Goal: Task Accomplishment & Management: Complete application form

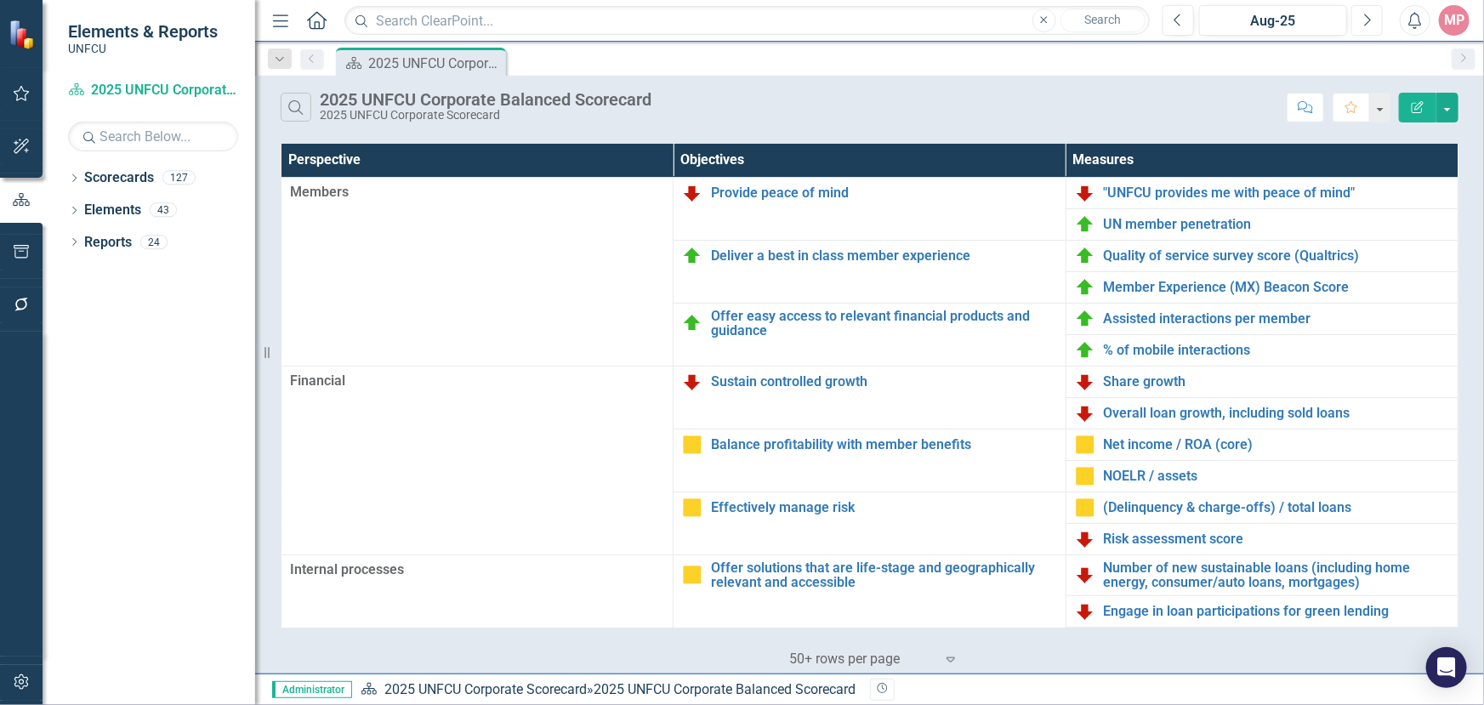
click at [1373, 21] on button "Next" at bounding box center [1366, 20] width 31 height 31
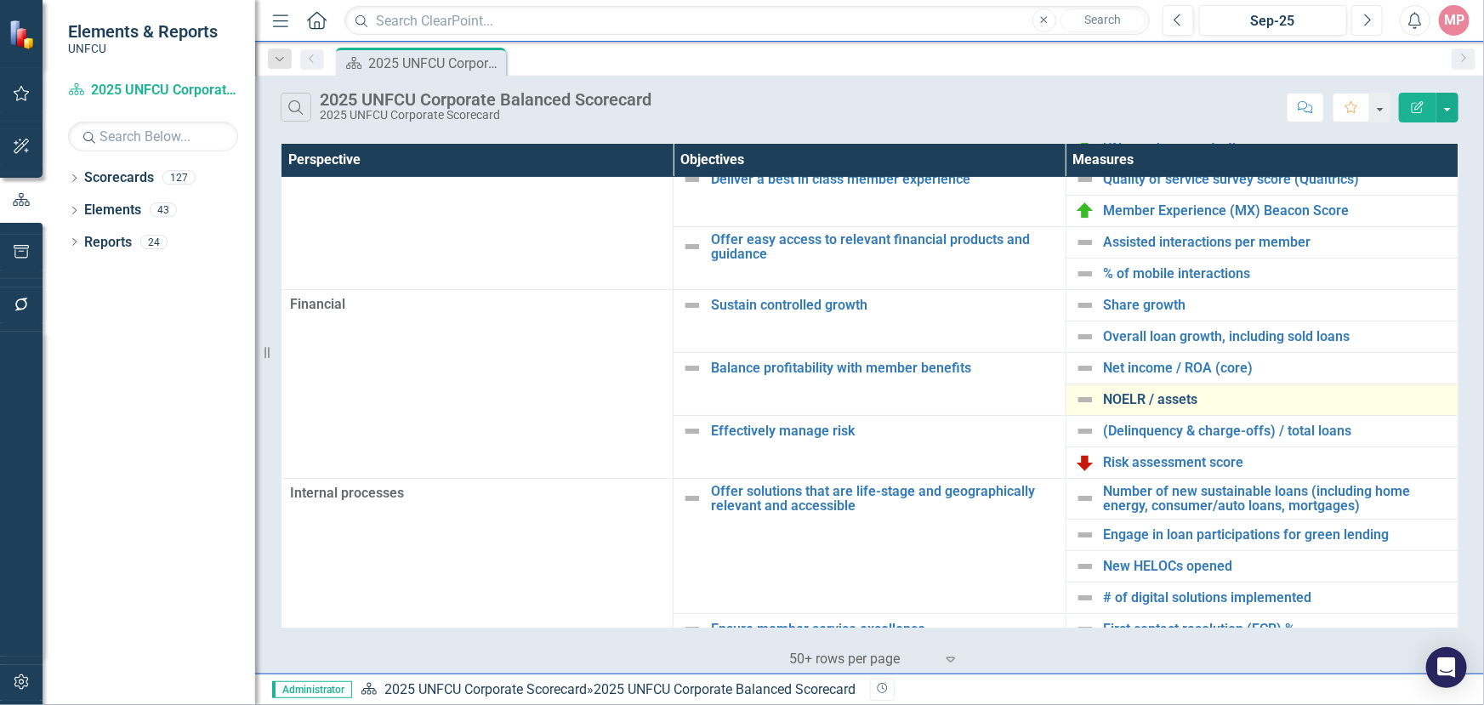
scroll to position [154, 0]
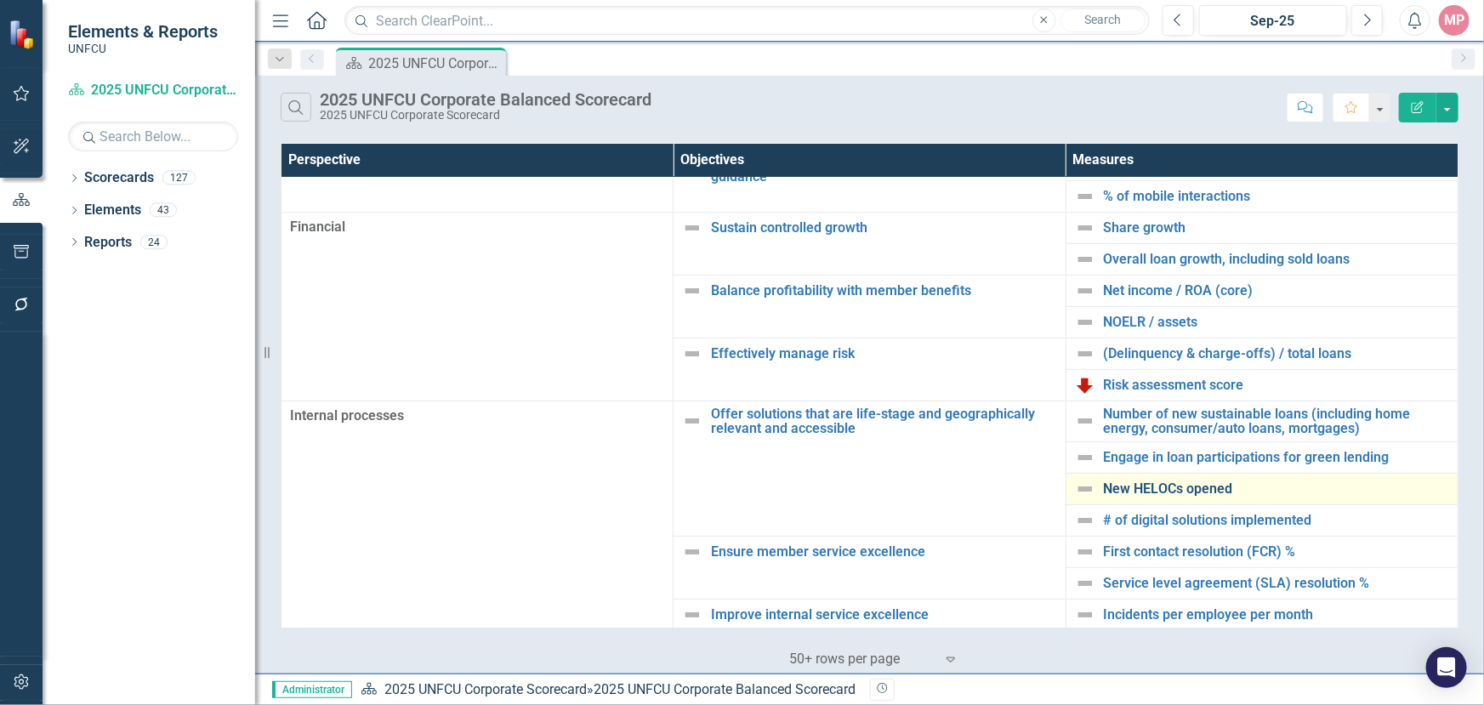
click at [1175, 490] on link "New HELOCs opened" at bounding box center [1276, 488] width 345 height 15
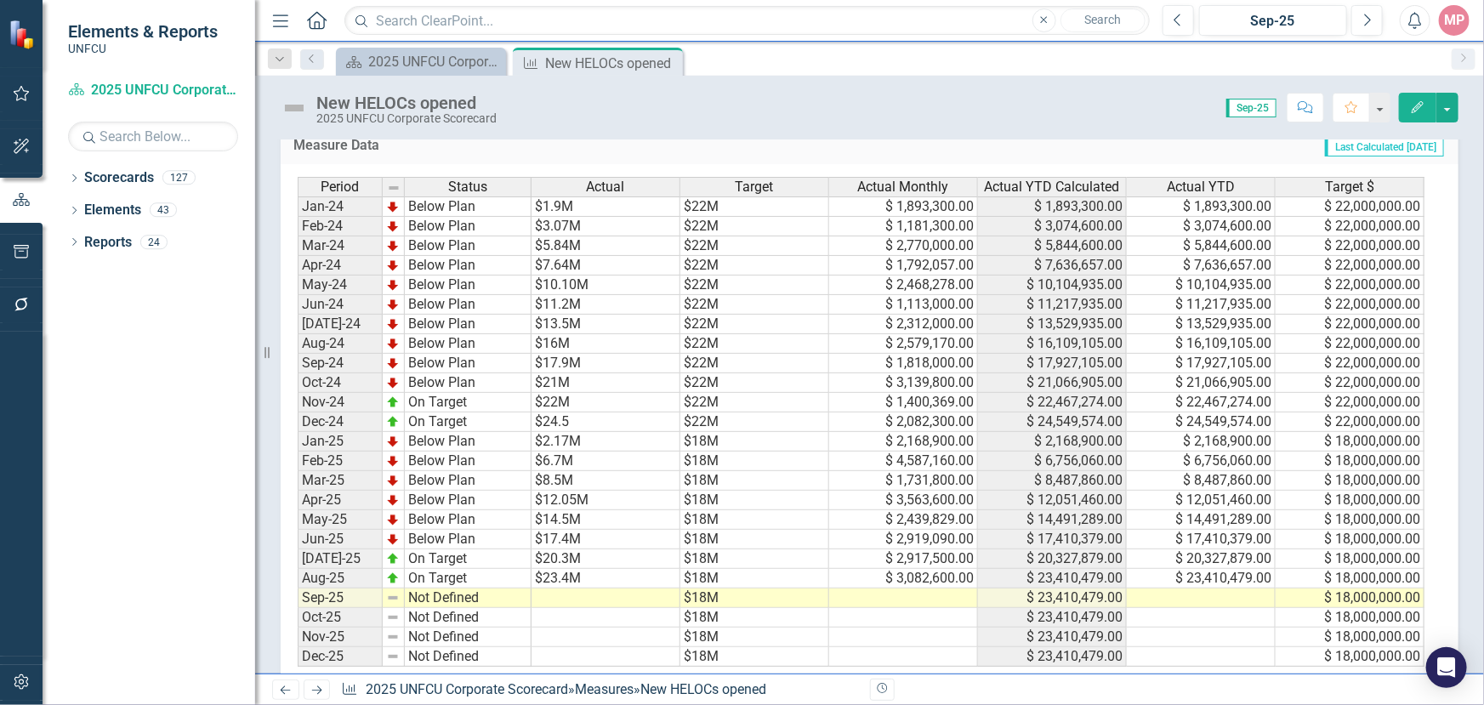
scroll to position [664, 0]
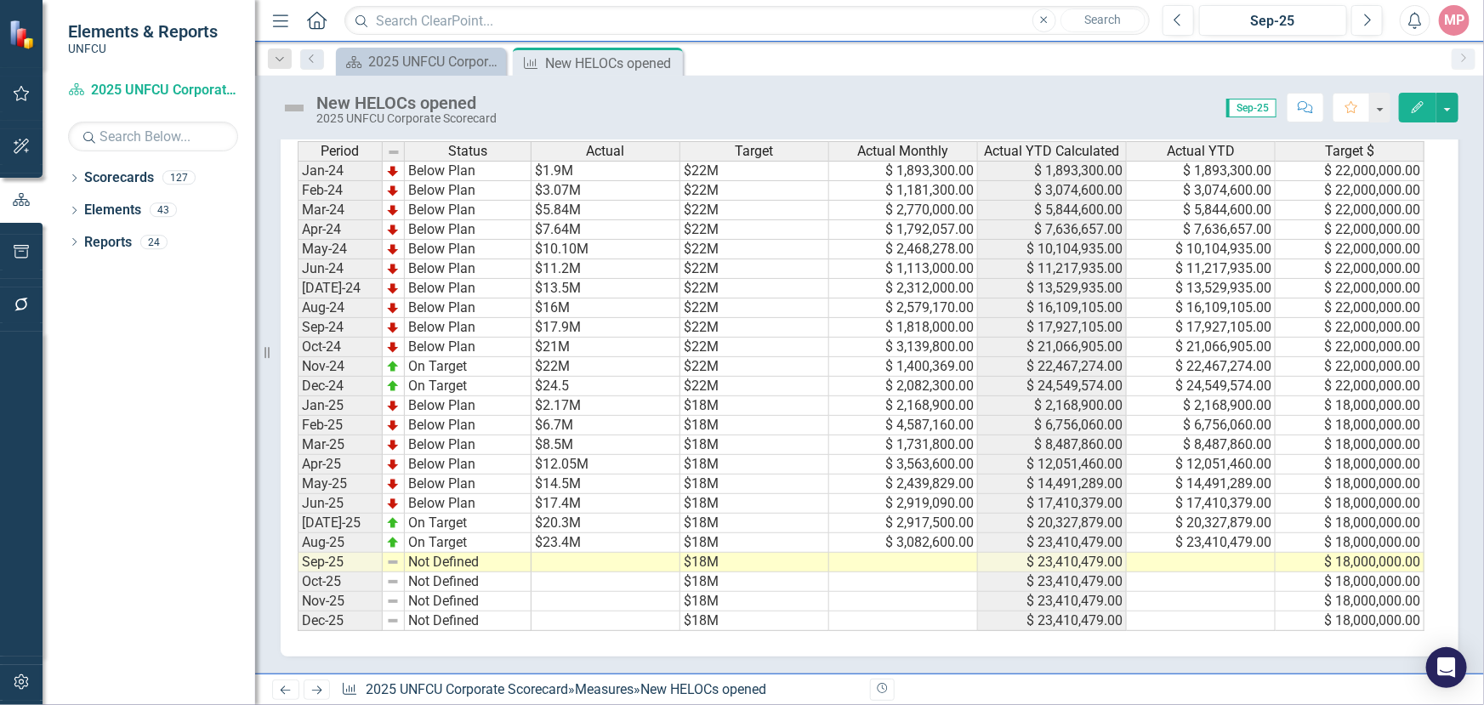
click at [907, 553] on td at bounding box center [903, 563] width 149 height 20
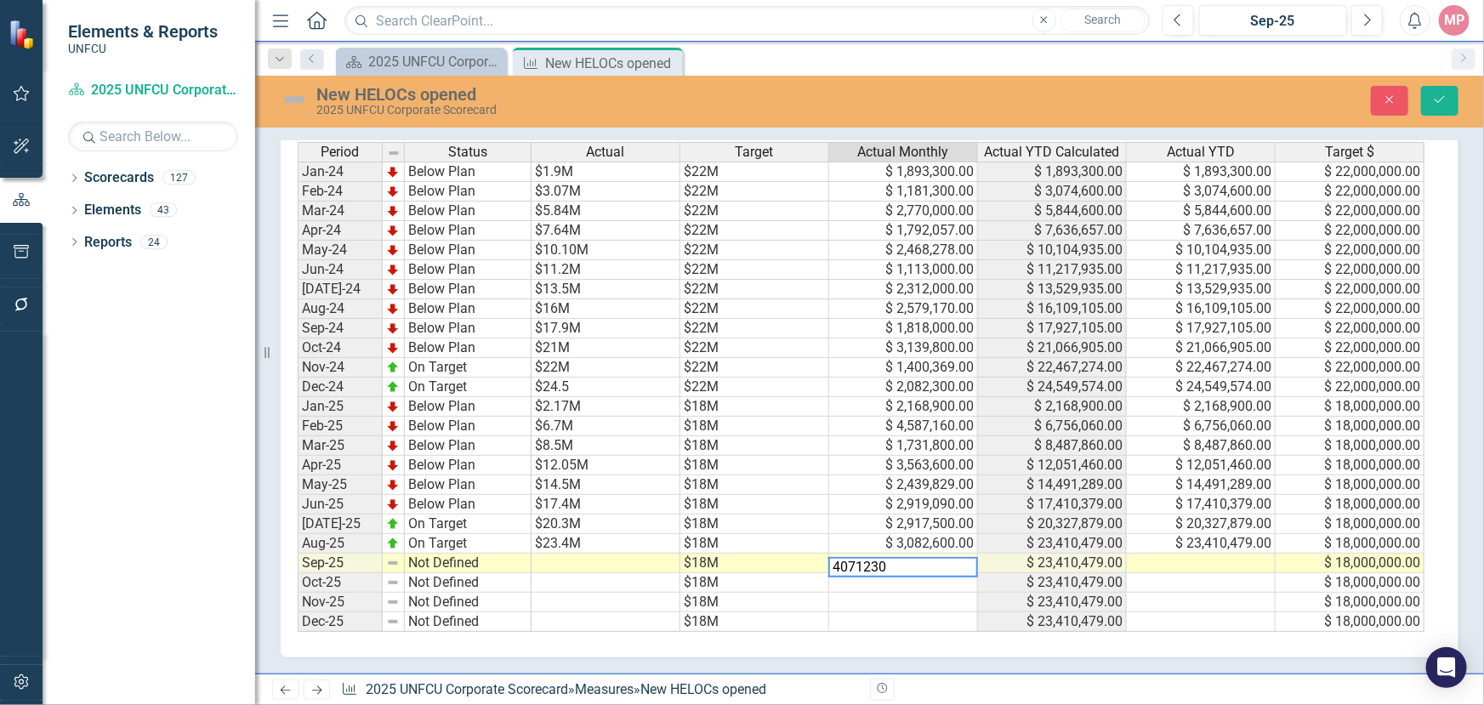
type textarea "4071230"
click at [928, 581] on td at bounding box center [903, 583] width 149 height 20
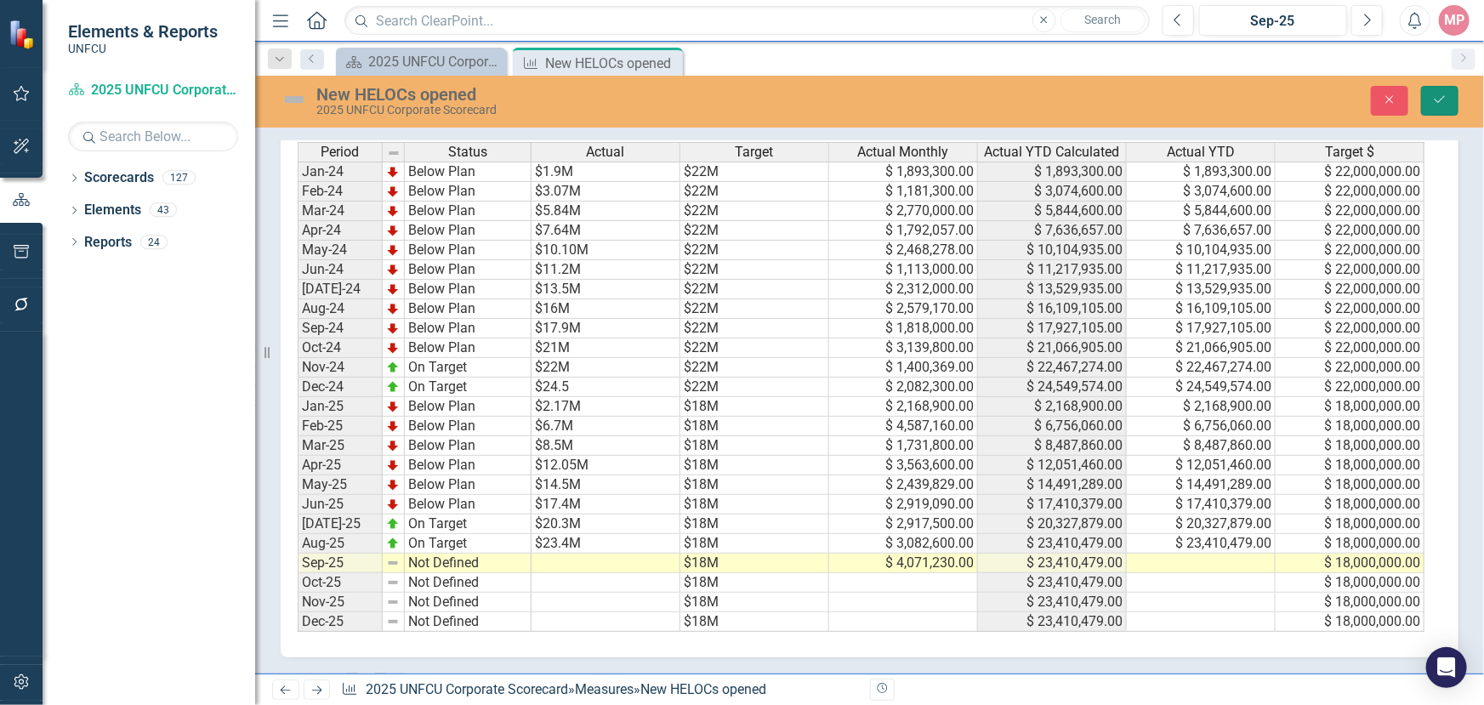
click at [1437, 99] on icon "Save" at bounding box center [1439, 100] width 15 height 12
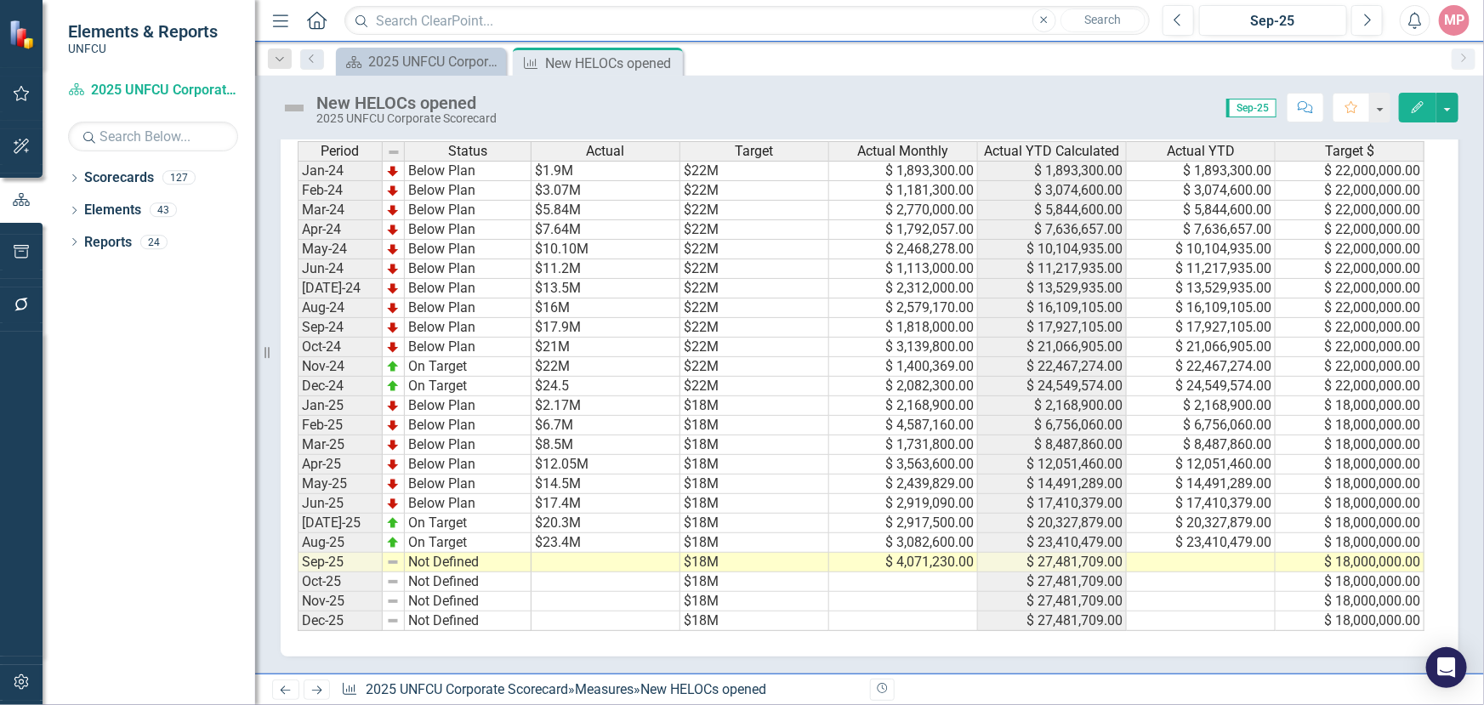
click at [1176, 553] on td at bounding box center [1201, 563] width 149 height 20
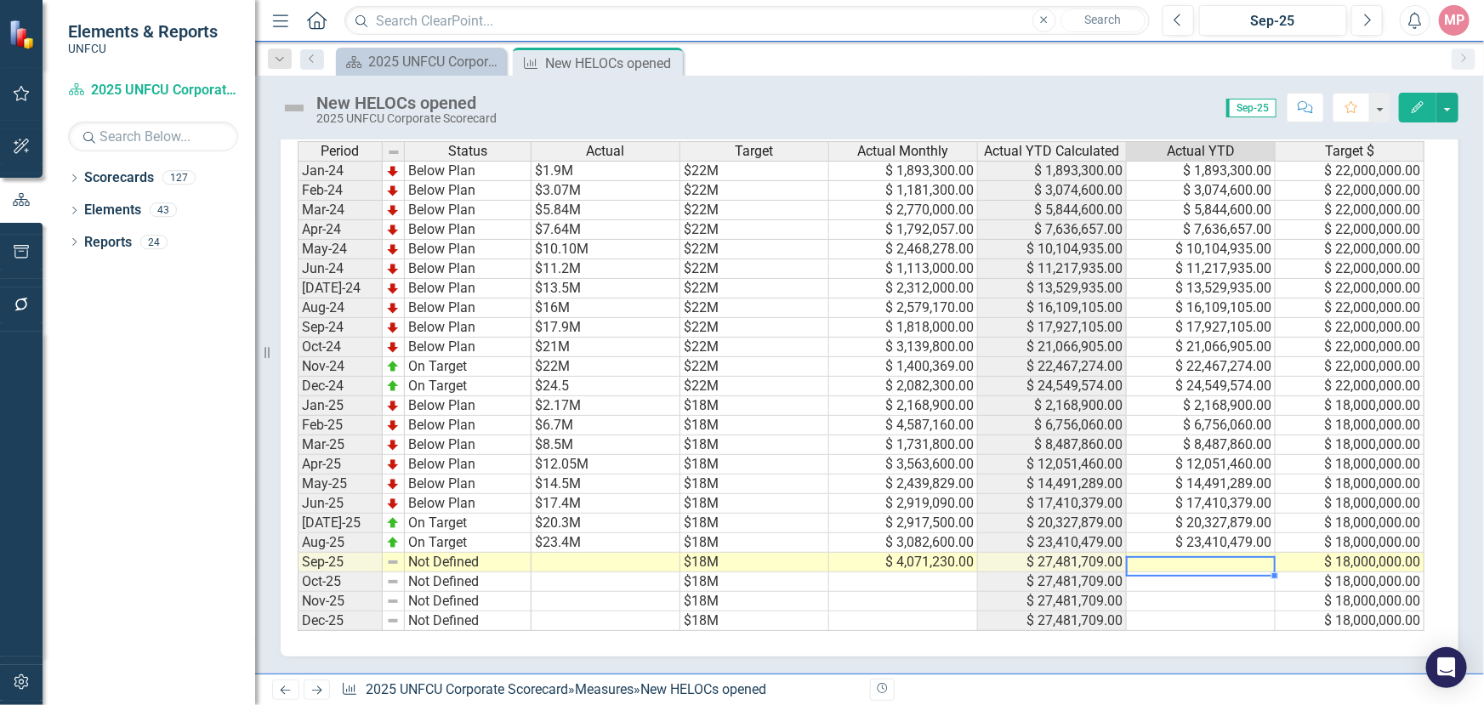
click at [1176, 553] on td at bounding box center [1201, 563] width 149 height 20
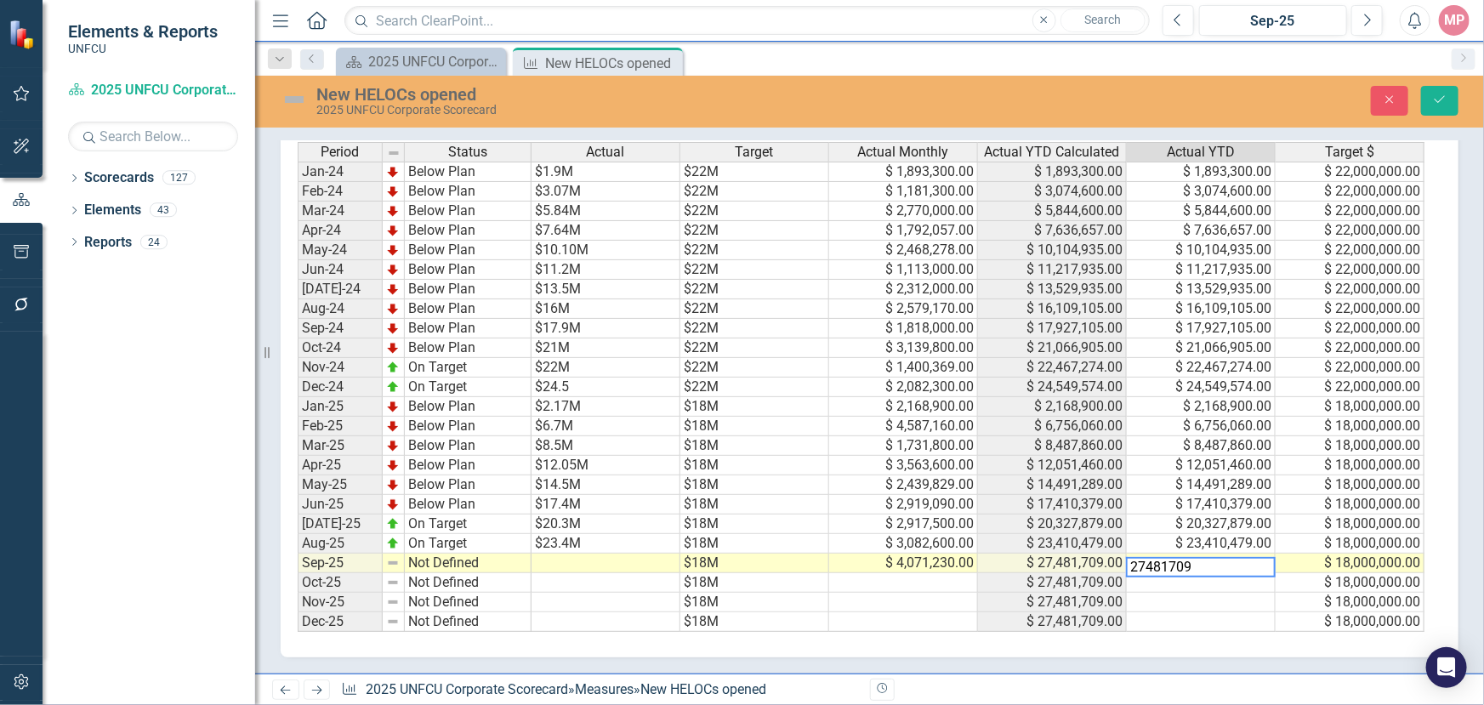
type textarea "27481709"
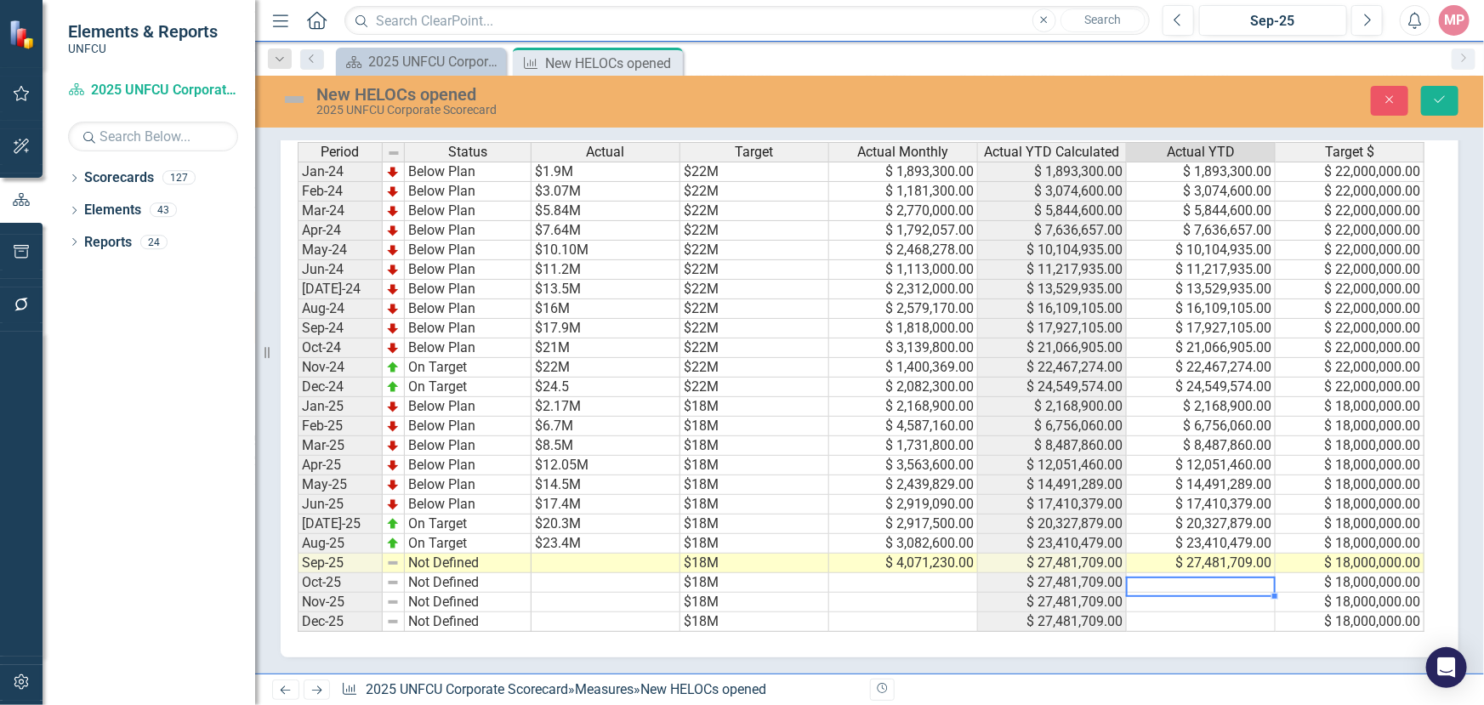
click at [1208, 577] on td at bounding box center [1201, 583] width 149 height 20
click at [572, 558] on td at bounding box center [606, 564] width 149 height 20
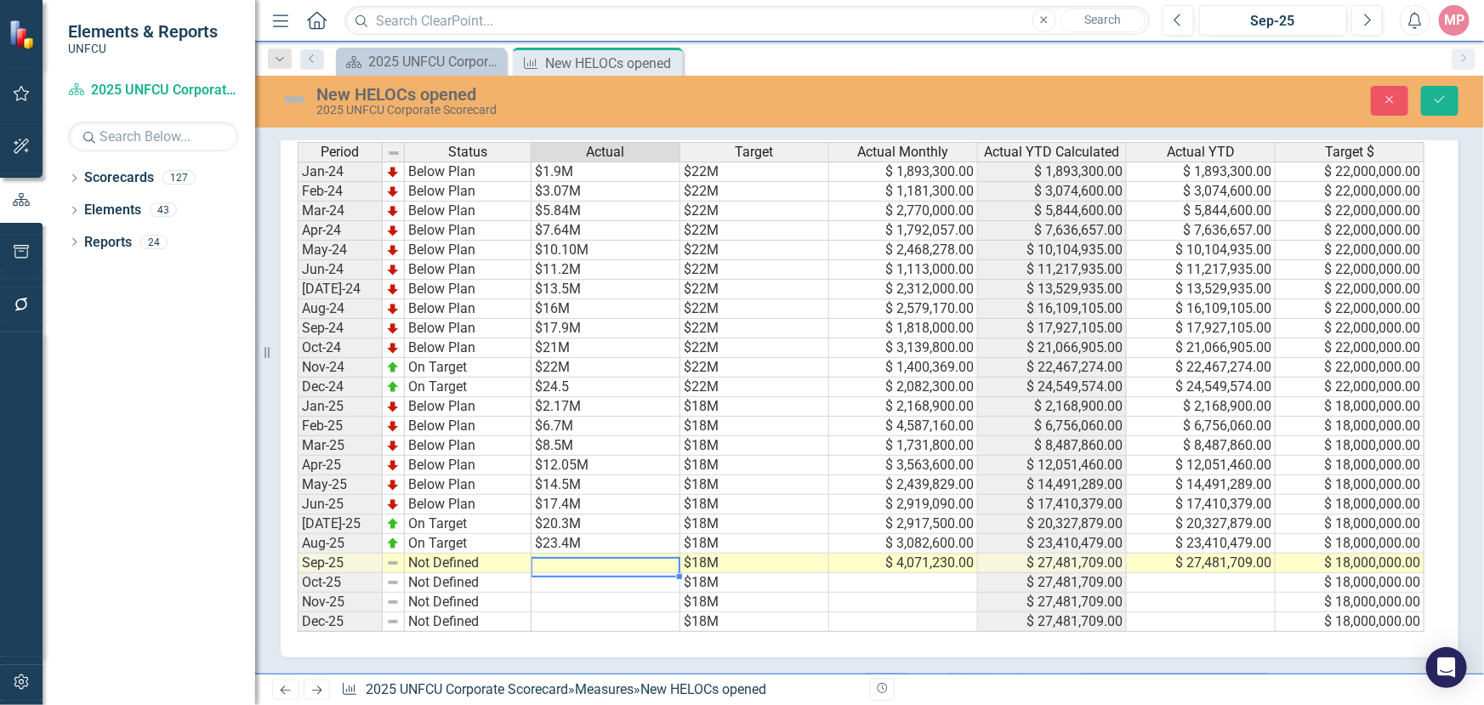
click at [572, 558] on td at bounding box center [606, 564] width 149 height 20
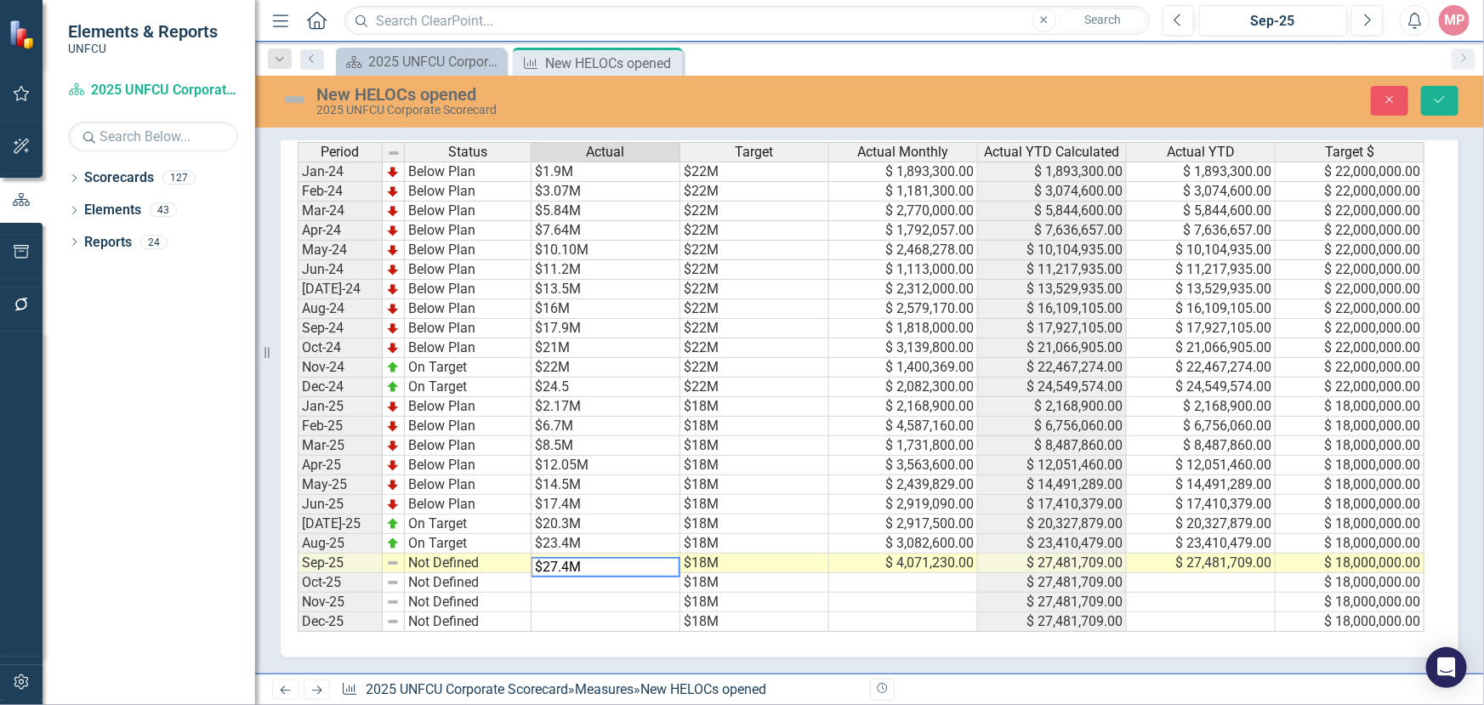
type textarea "$27.4M"
click at [441, 554] on td "Not Defined" at bounding box center [468, 564] width 127 height 20
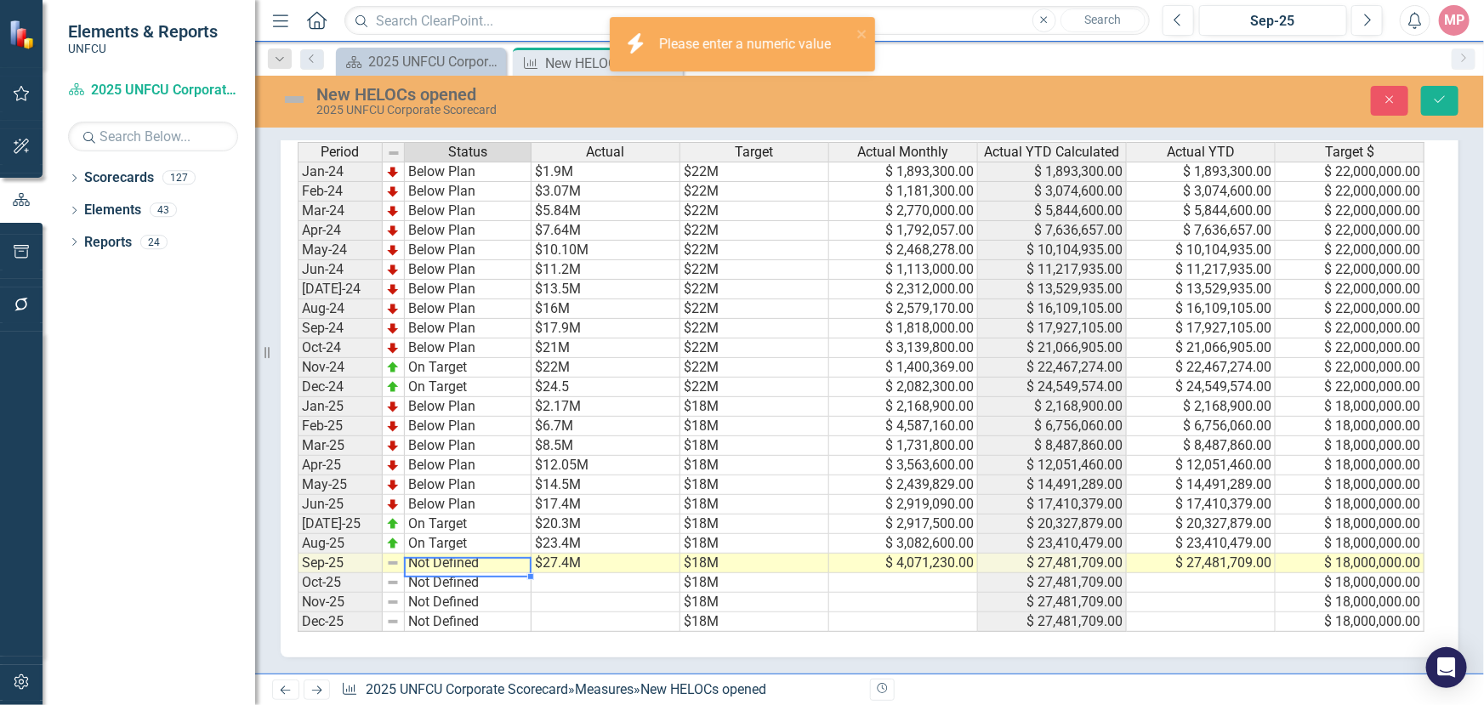
click at [442, 554] on td "Not Defined" at bounding box center [468, 564] width 127 height 20
drag, startPoint x: 442, startPoint y: 552, endPoint x: 436, endPoint y: 544, distance: 9.7
click at [436, 557] on div "Not Defined" at bounding box center [474, 567] width 140 height 21
type textarea "On Target"
click at [457, 472] on div "Period Status Actual Target Actual Monthly Actual YTD Calculated Actual YTD Tar…" at bounding box center [863, 387] width 1131 height 491
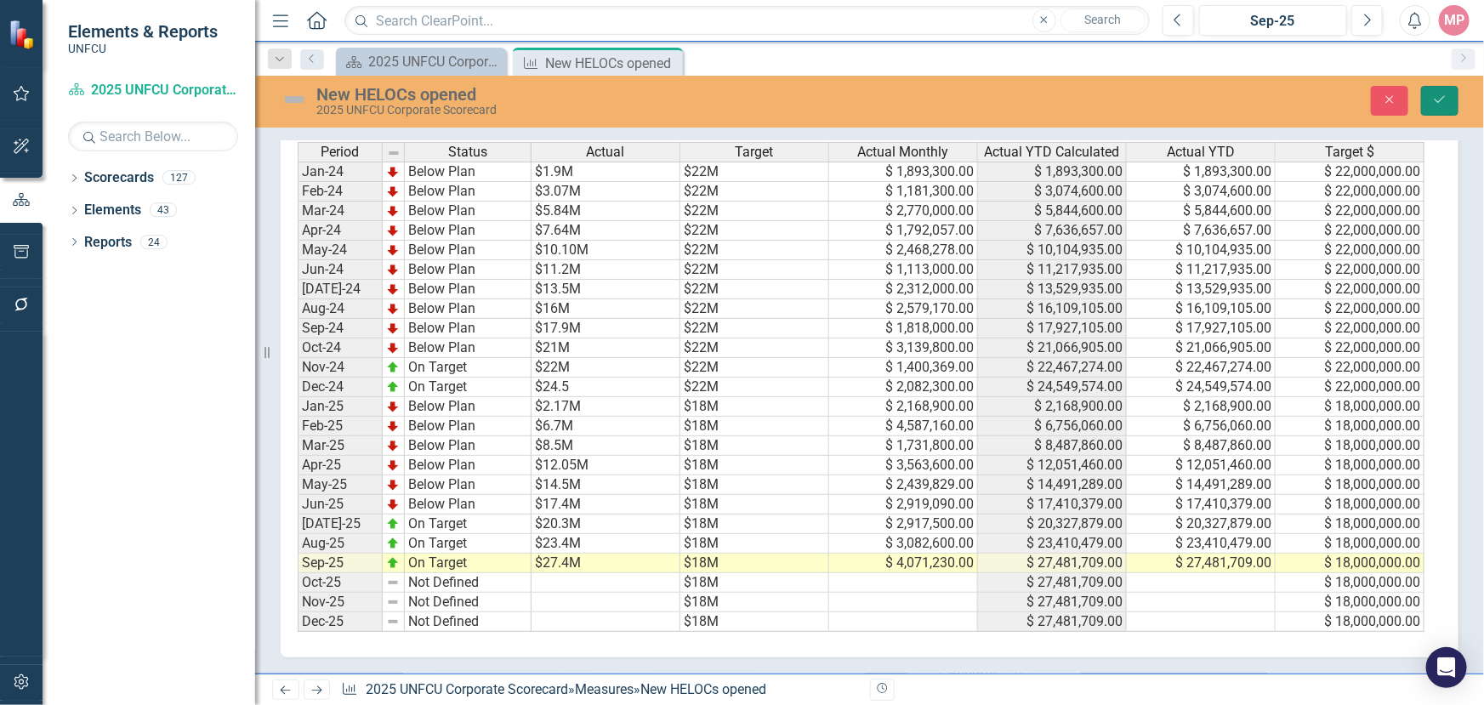
click at [1437, 99] on icon "Save" at bounding box center [1439, 100] width 15 height 12
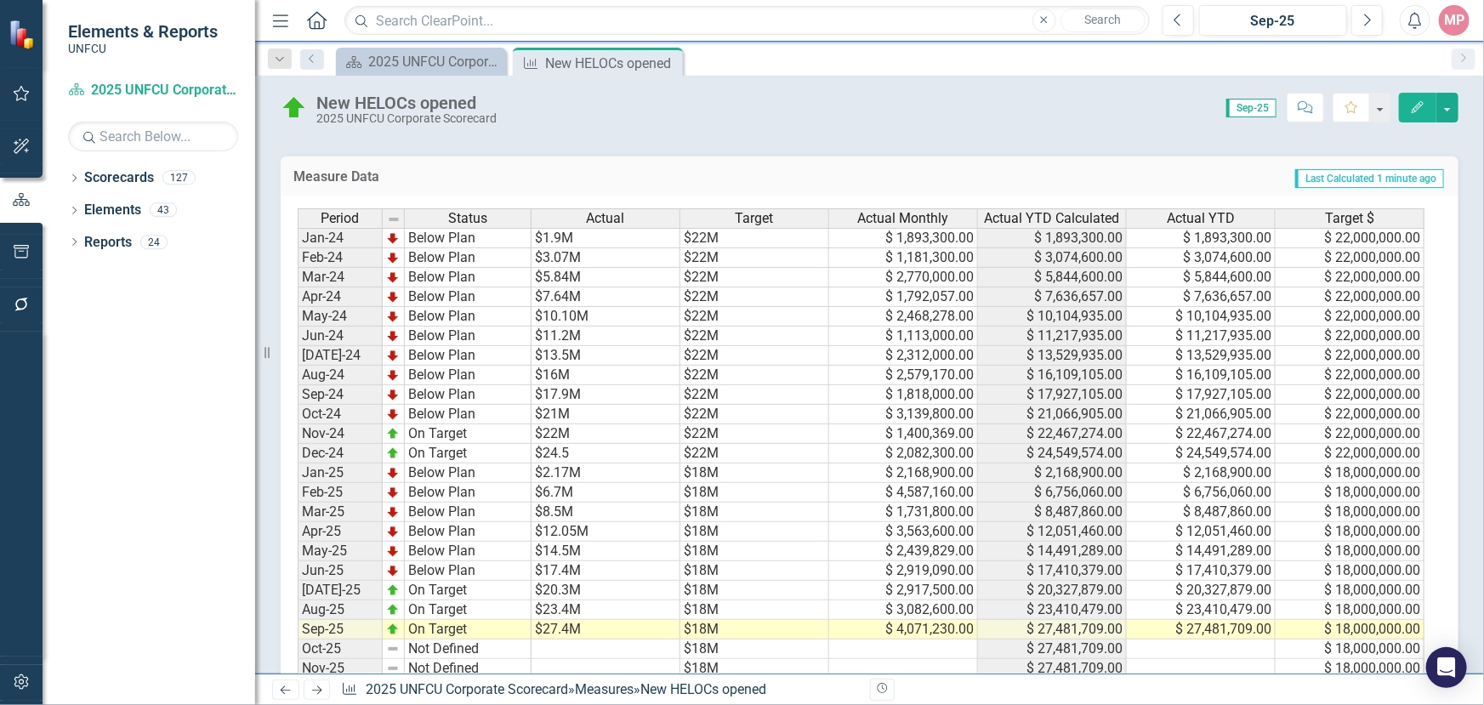
scroll to position [201, 0]
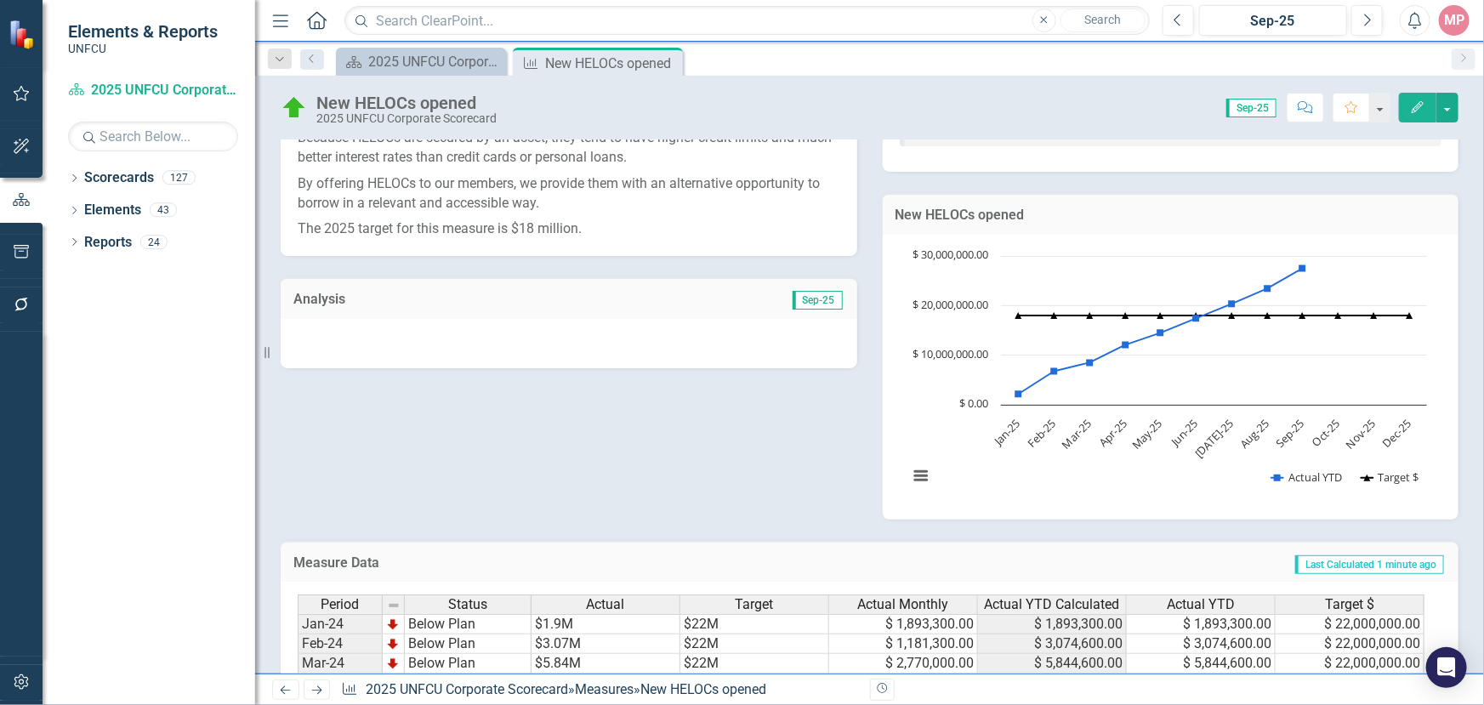
click at [816, 298] on span "Sep-25" at bounding box center [818, 300] width 50 height 19
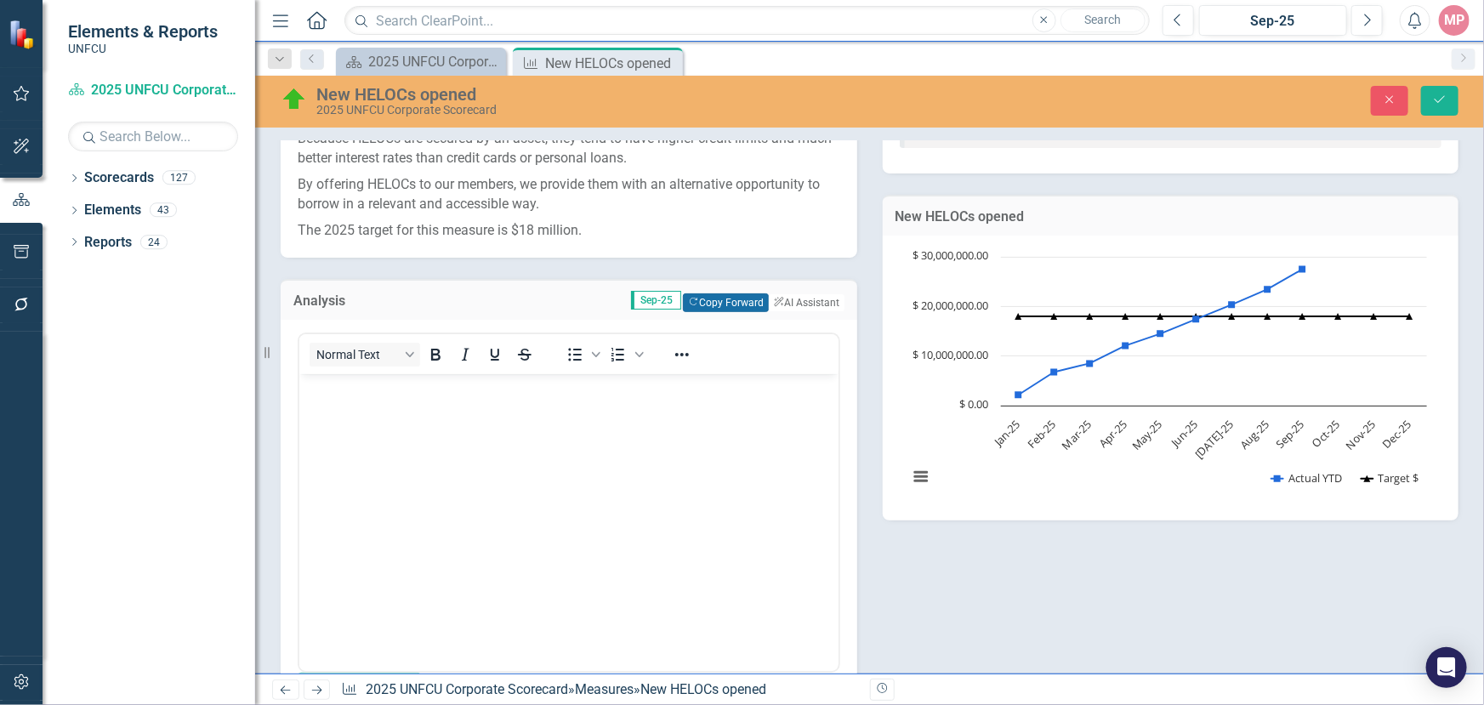
scroll to position [0, 0]
click at [700, 304] on button "Copy Forward Copy Forward" at bounding box center [726, 302] width 86 height 19
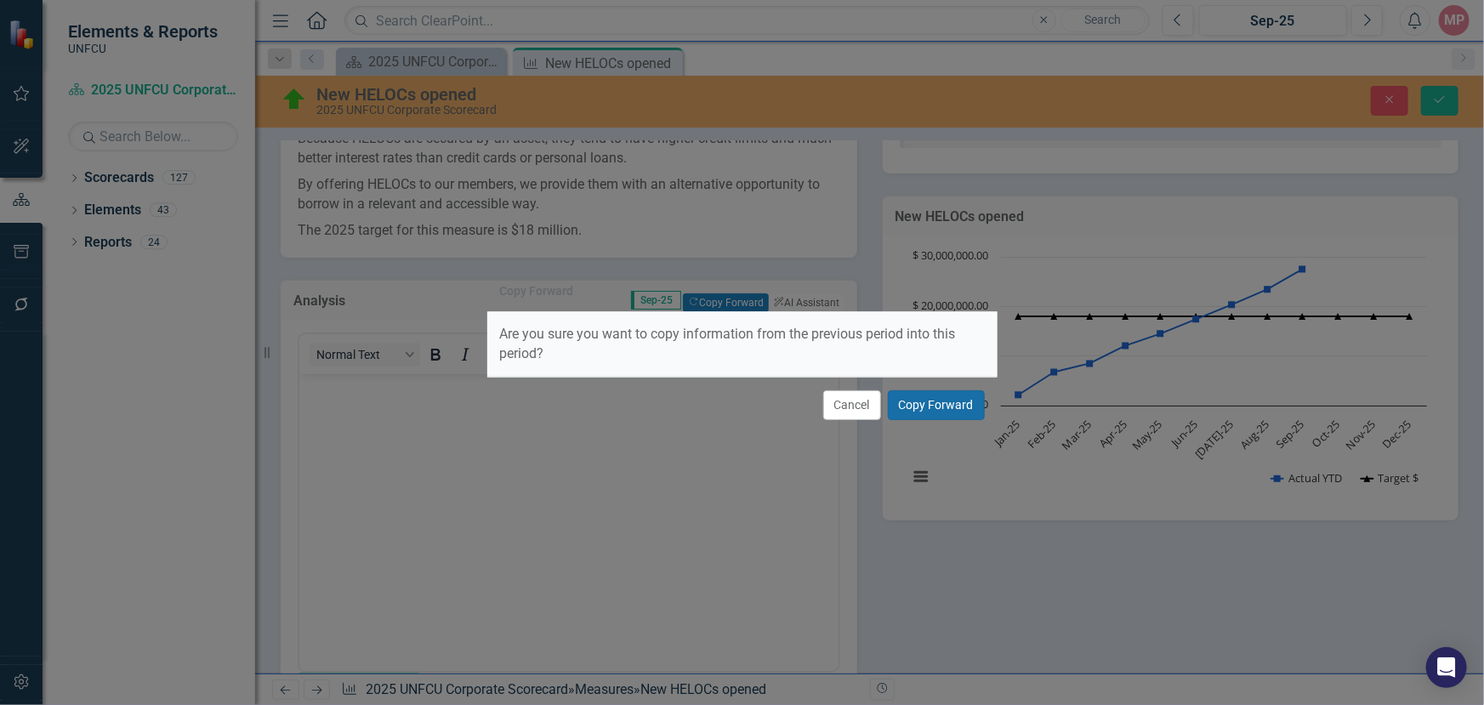
click at [952, 407] on button "Copy Forward" at bounding box center [936, 405] width 97 height 30
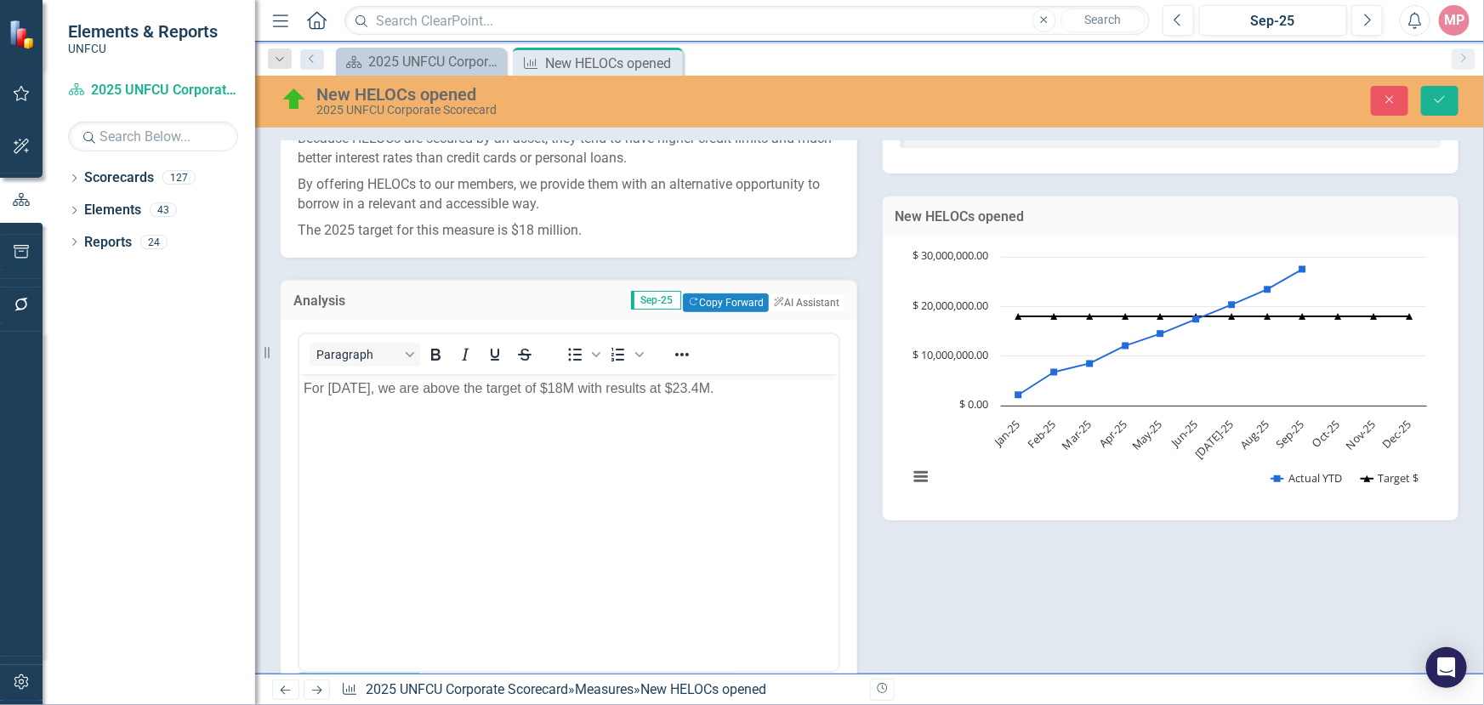
click at [369, 389] on p "For [DATE], we are above the target of $18M with results at $23.4M." at bounding box center [568, 388] width 531 height 20
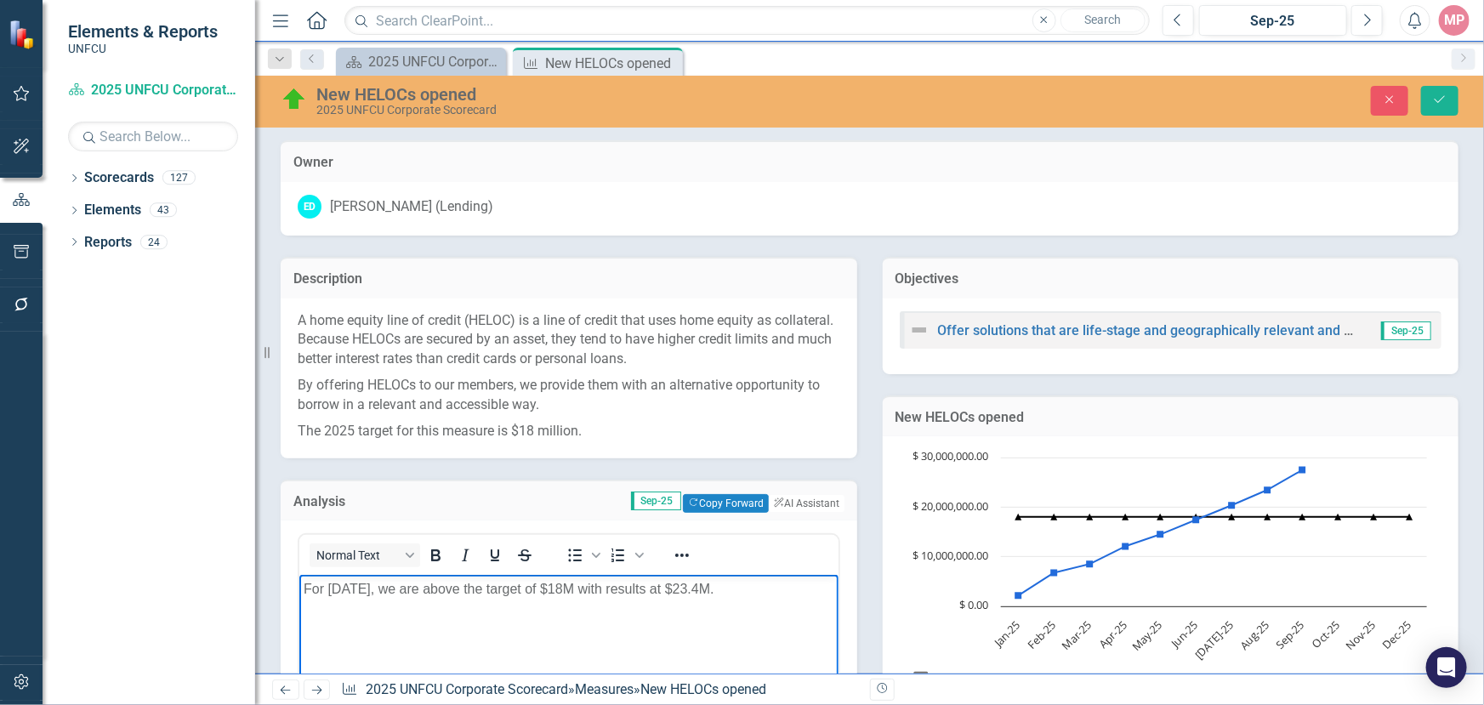
click at [742, 585] on p "For [DATE], we are above the target of $18M with results at $23.4M." at bounding box center [568, 589] width 531 height 20
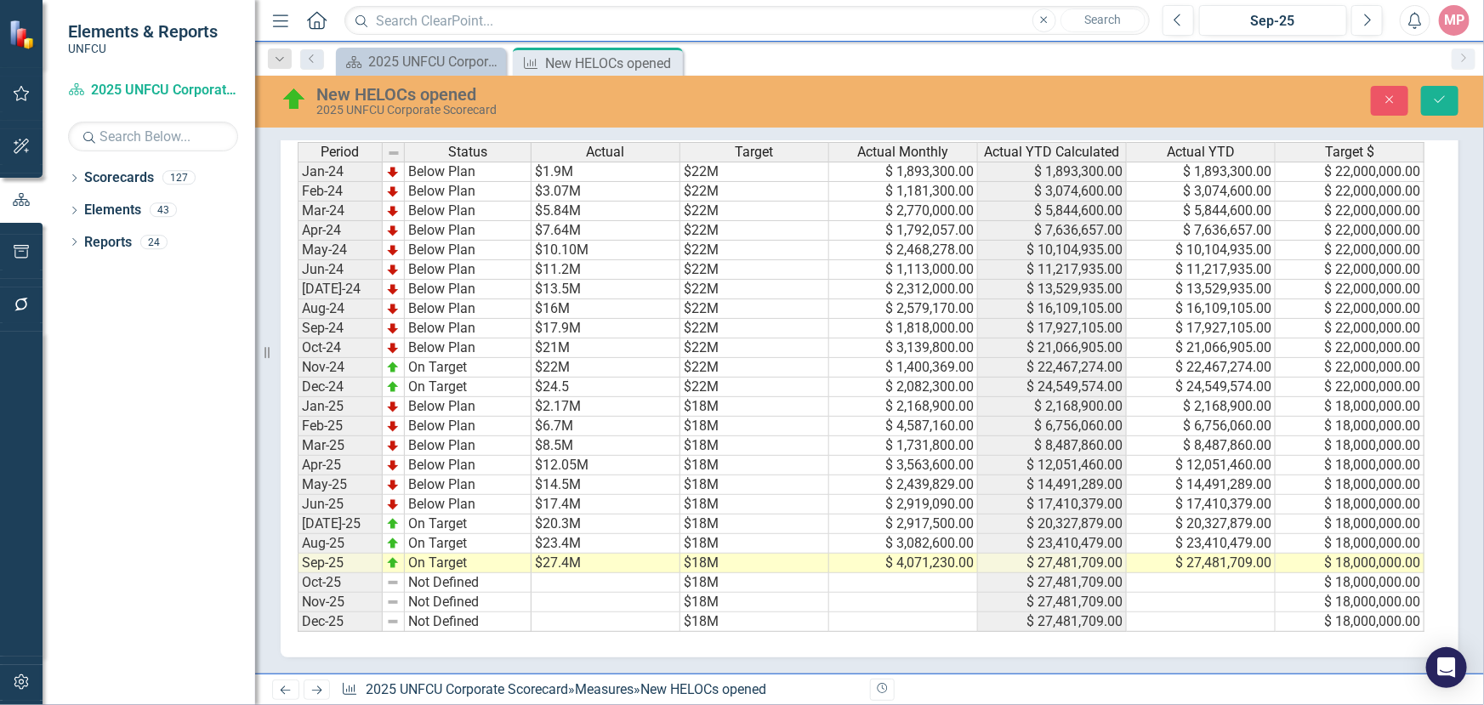
scroll to position [500, 0]
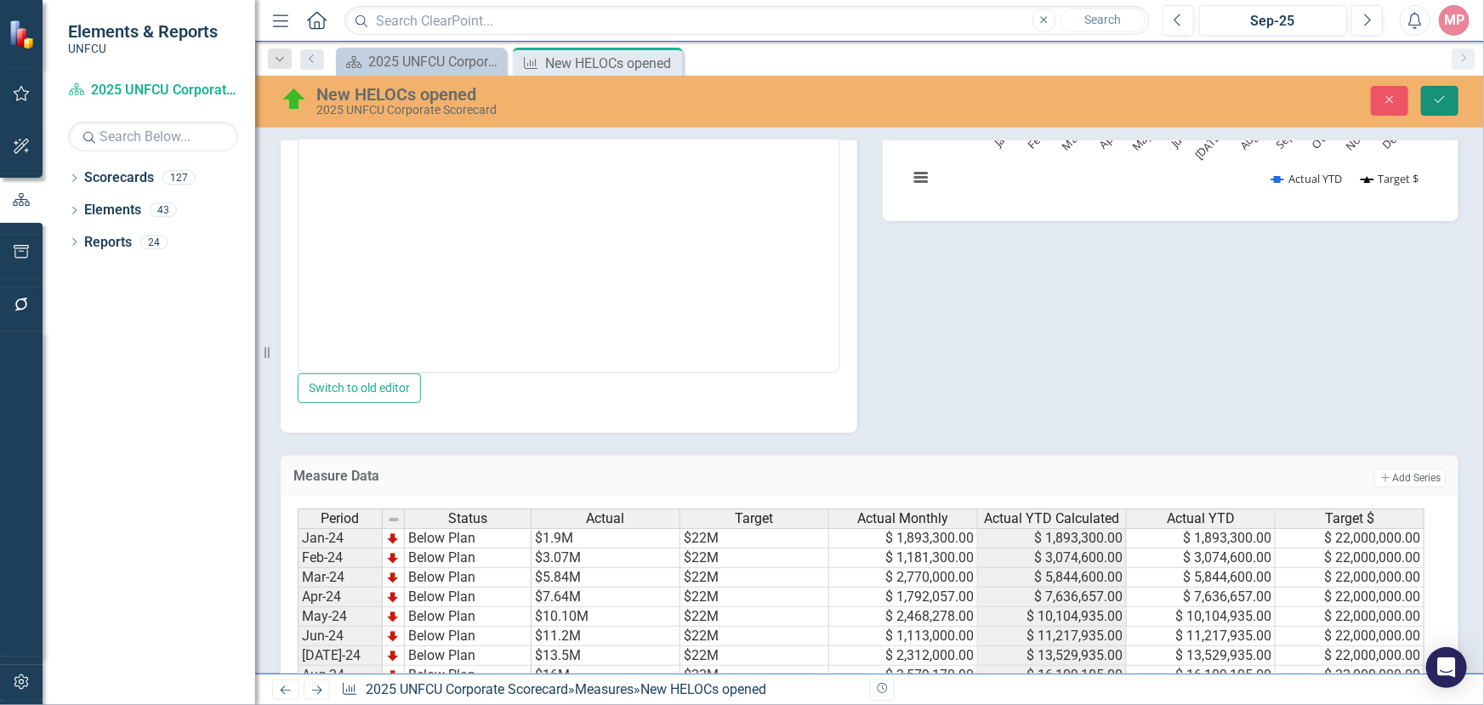
click at [1434, 103] on icon "Save" at bounding box center [1439, 100] width 15 height 12
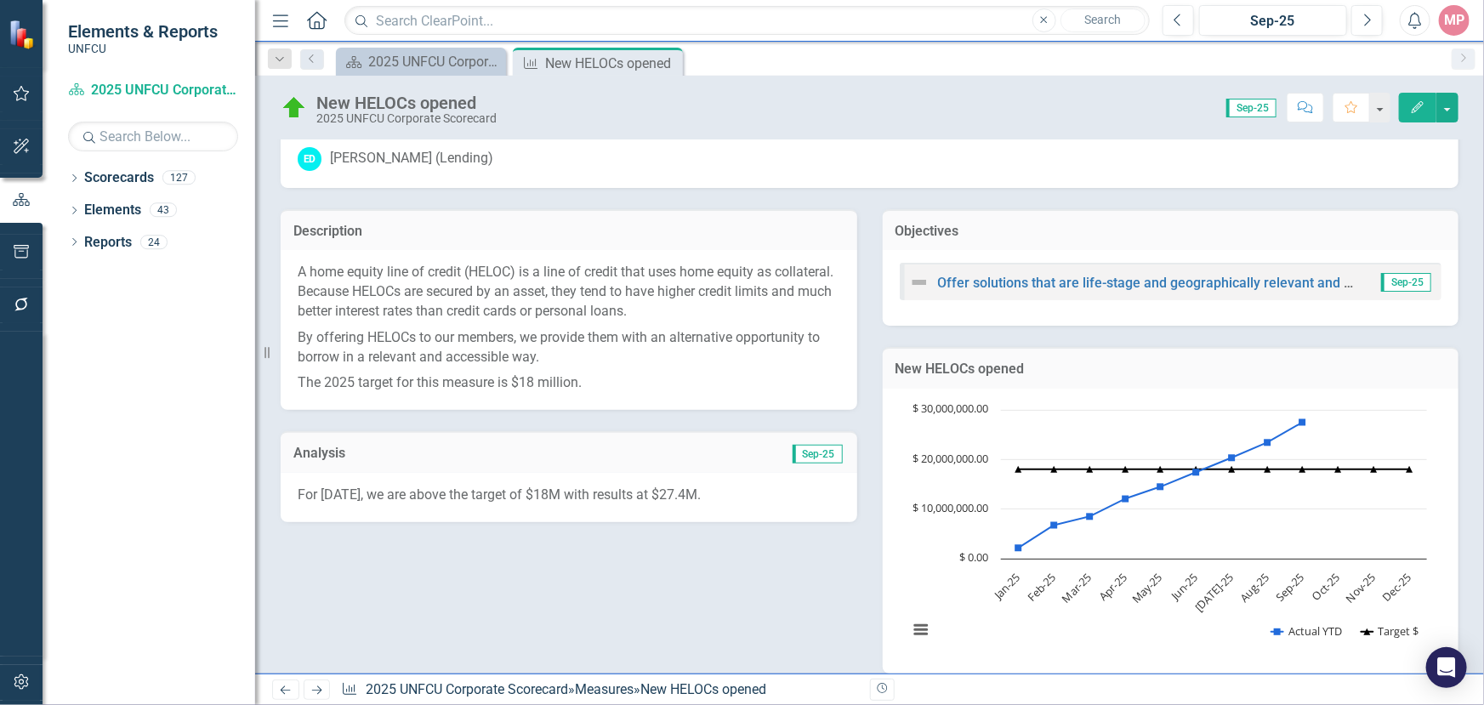
scroll to position [0, 0]
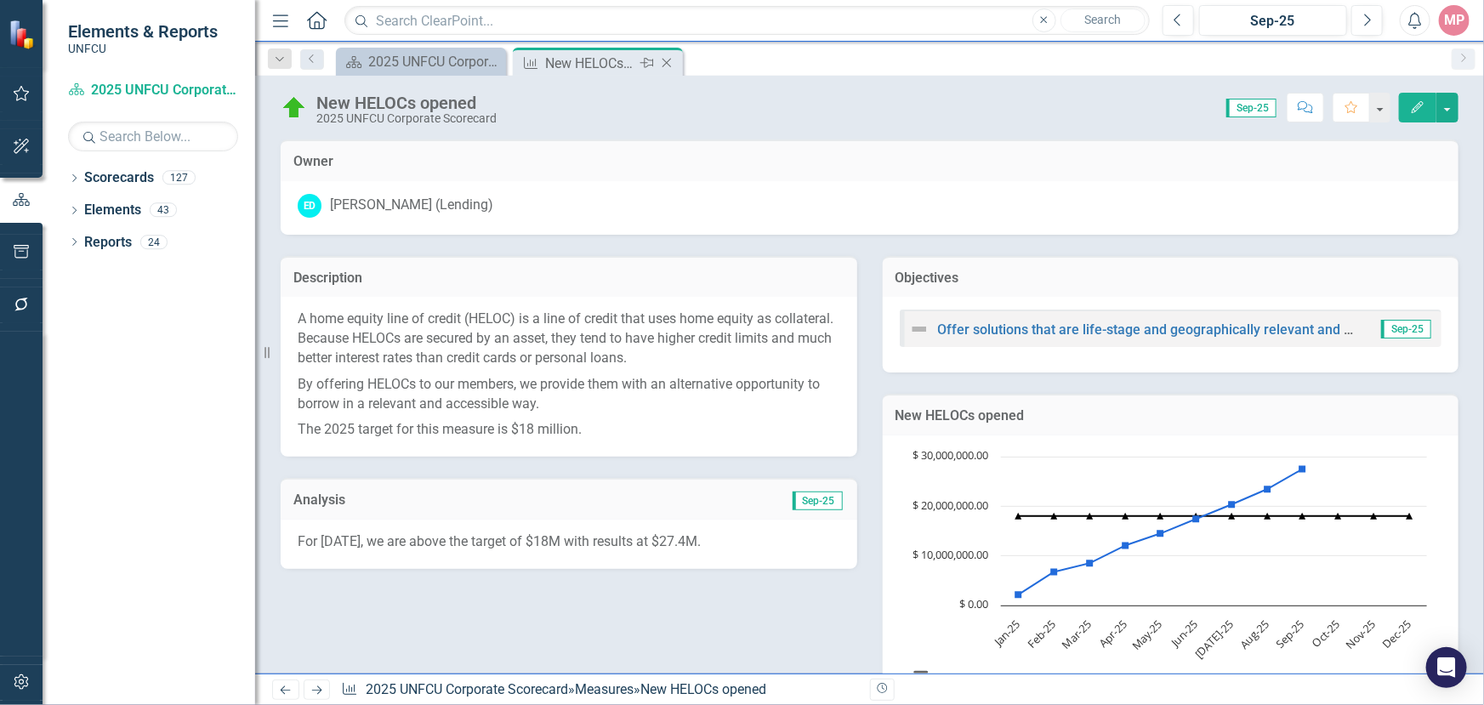
click at [666, 60] on icon "Close" at bounding box center [666, 63] width 17 height 14
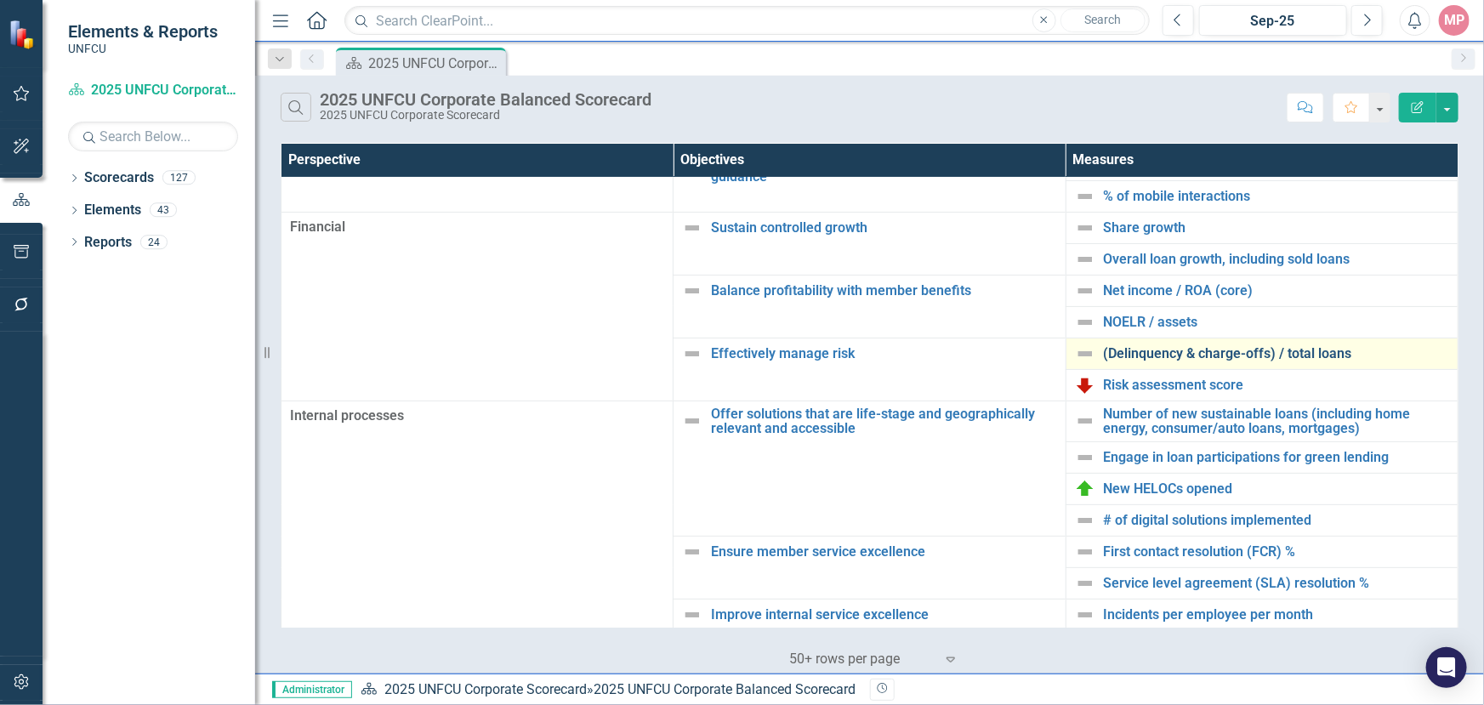
scroll to position [231, 0]
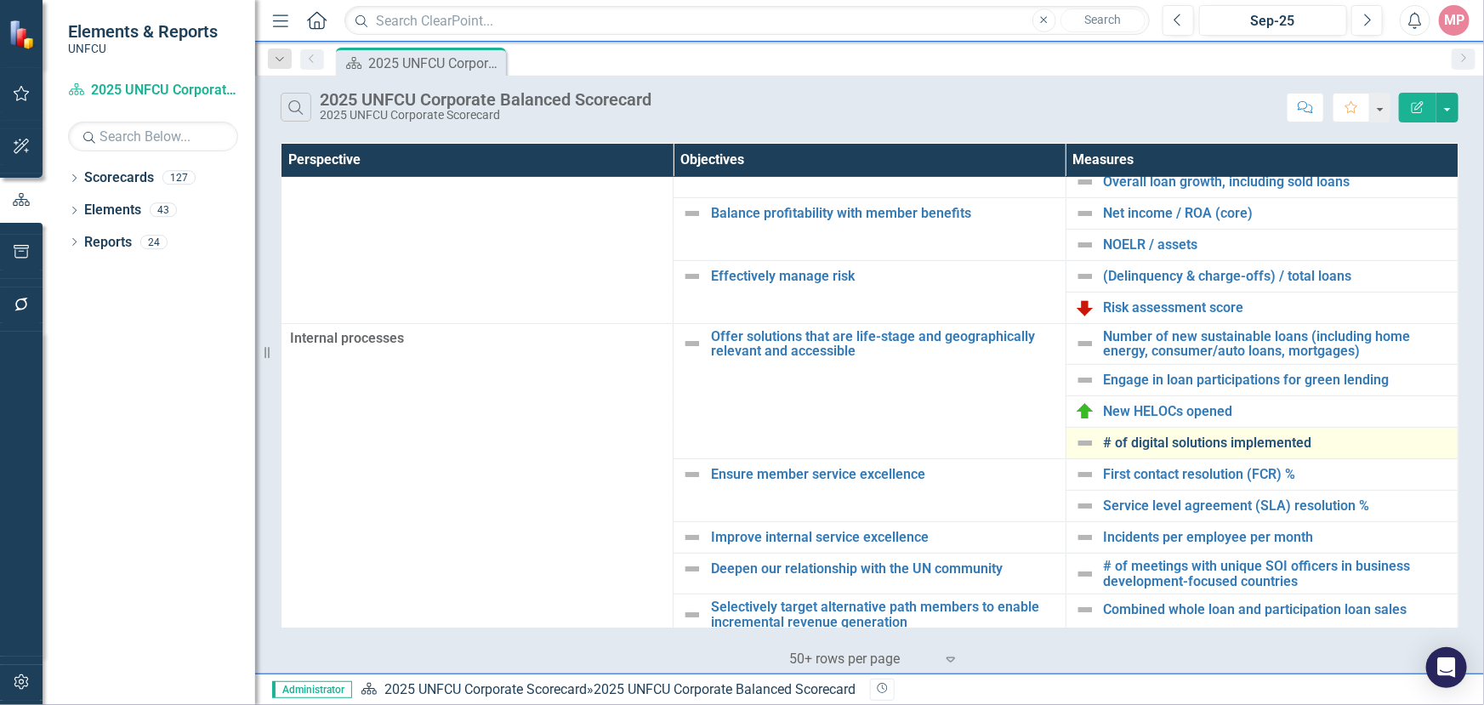
click at [1199, 441] on link "# of digital solutions implemented" at bounding box center [1276, 442] width 345 height 15
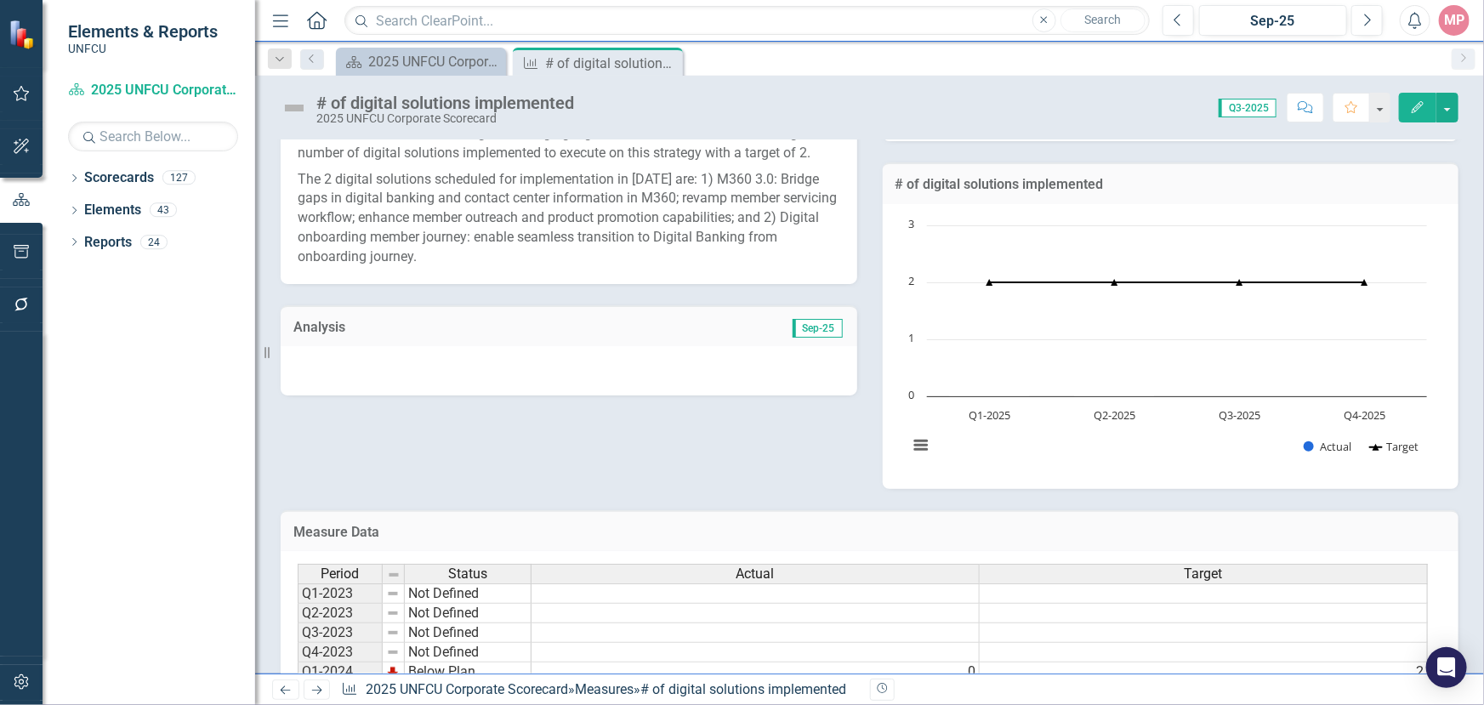
scroll to position [430, 0]
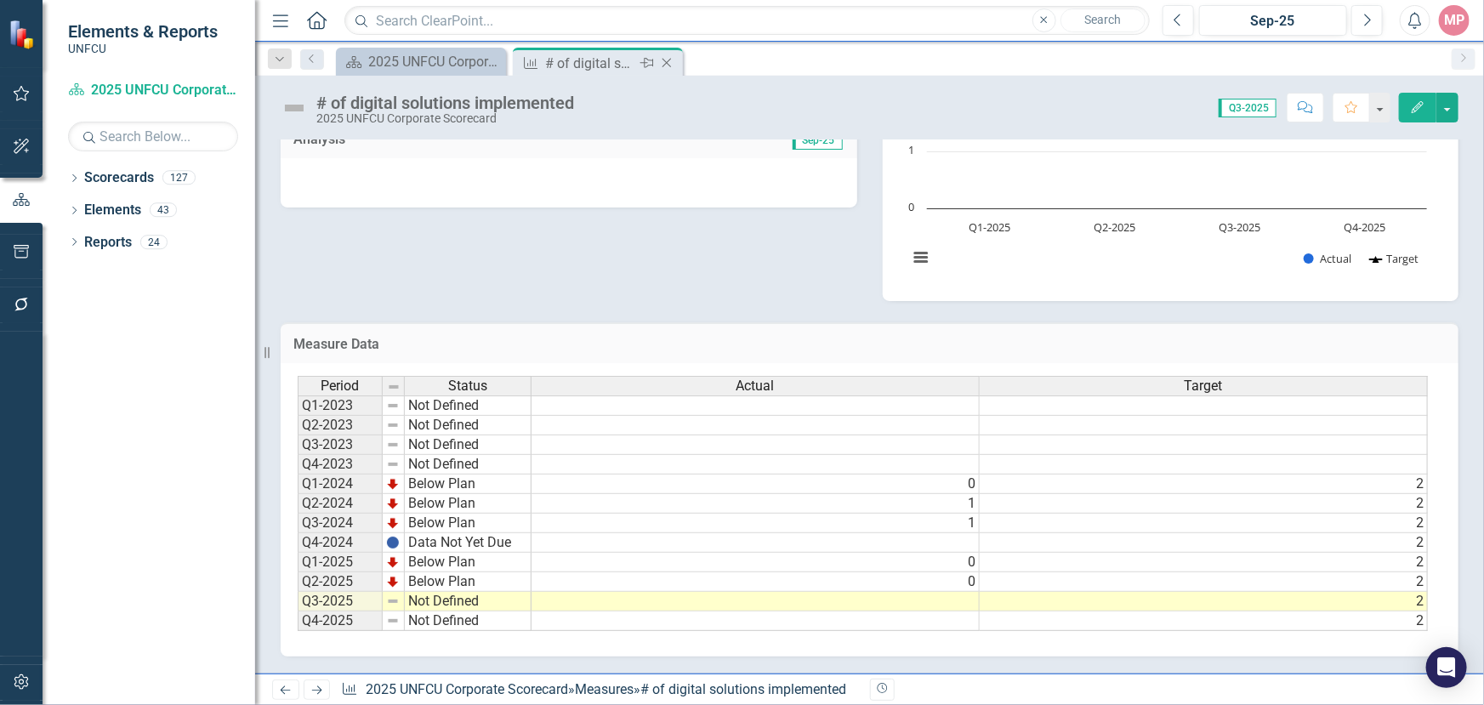
click at [667, 60] on icon "Close" at bounding box center [666, 63] width 17 height 14
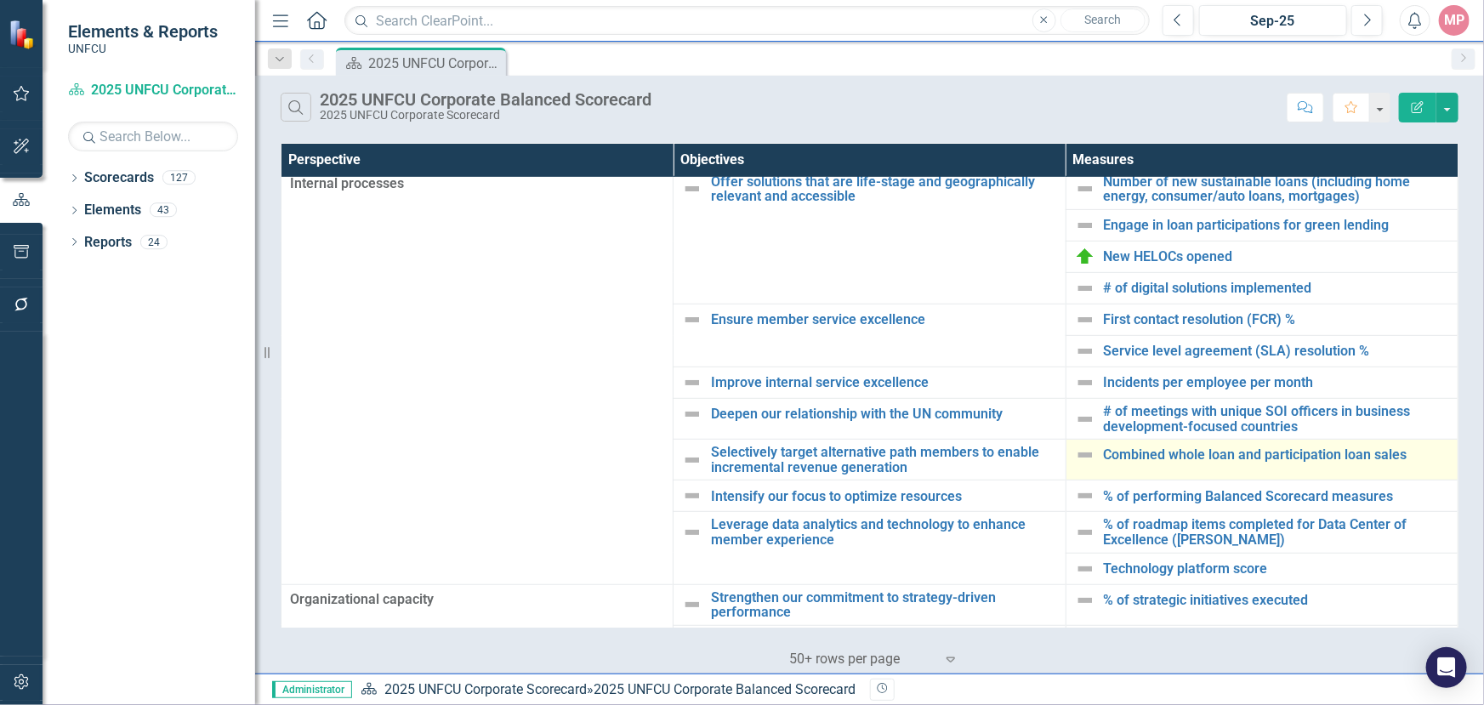
scroll to position [445, 0]
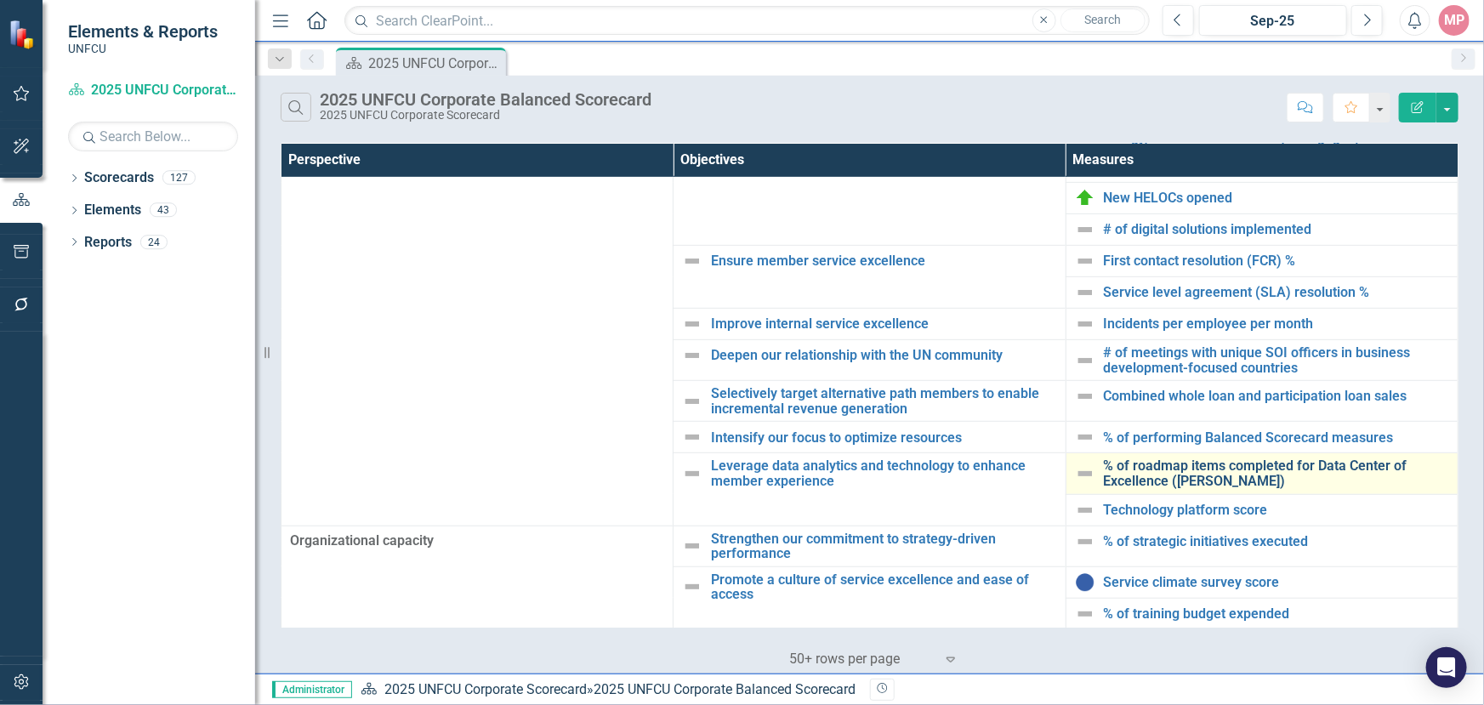
click at [1206, 464] on link "% of roadmap items completed for Data Center of Excellence ([PERSON_NAME])" at bounding box center [1276, 473] width 345 height 30
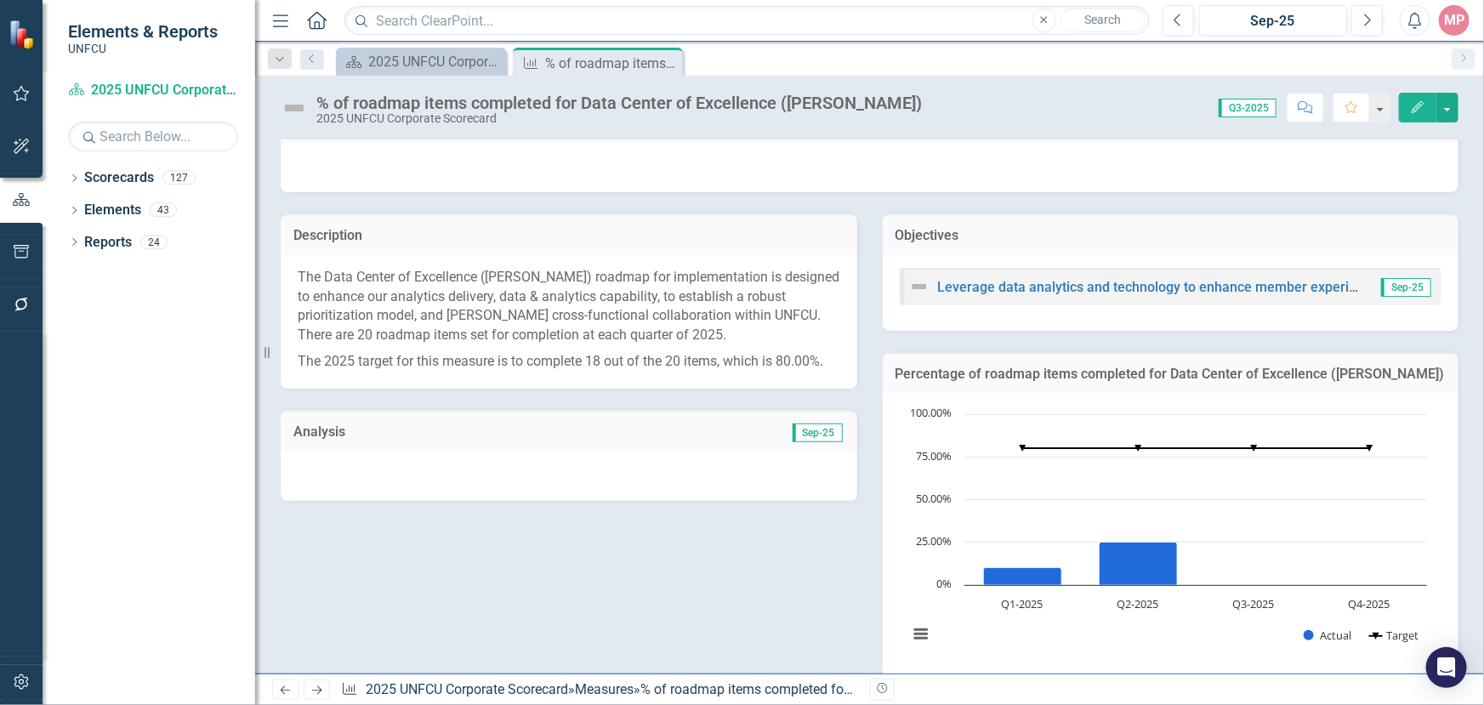
scroll to position [541, 0]
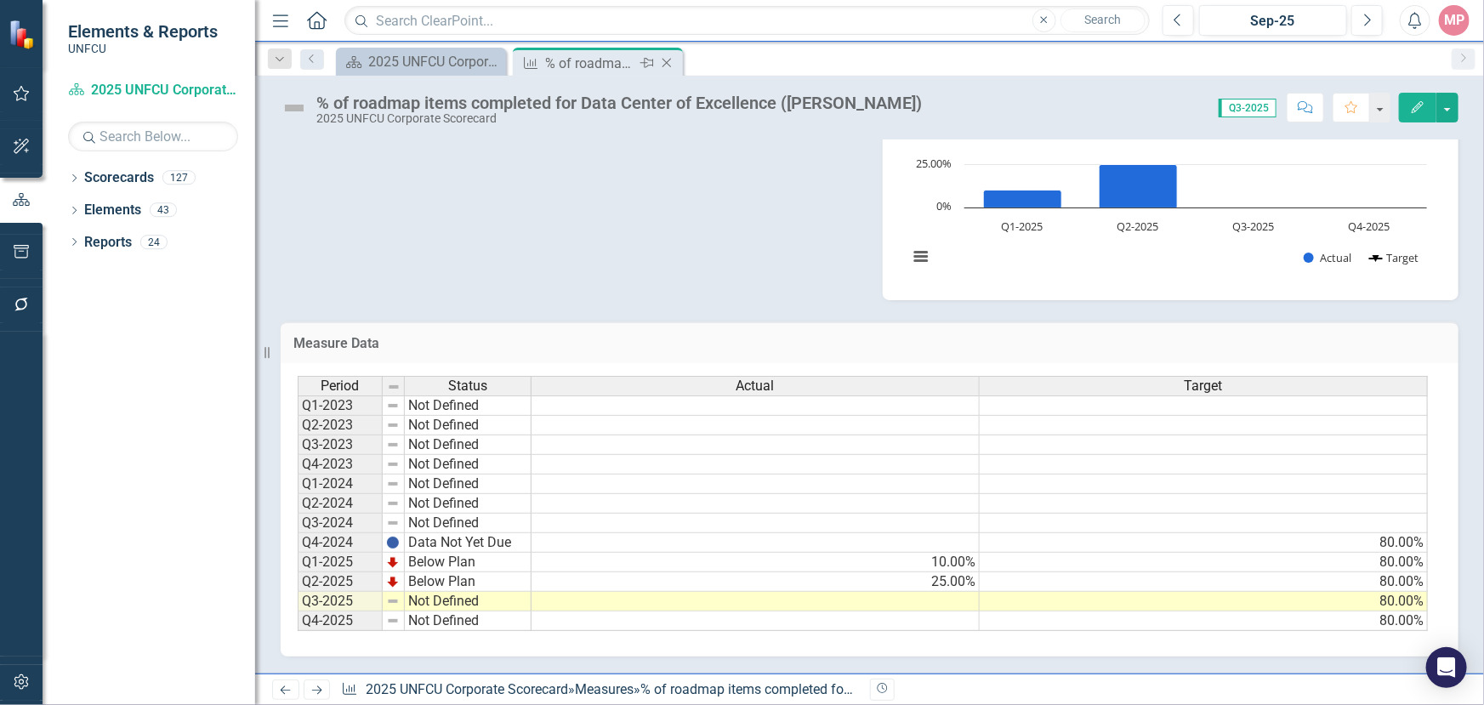
click at [672, 61] on icon "Close" at bounding box center [666, 63] width 17 height 14
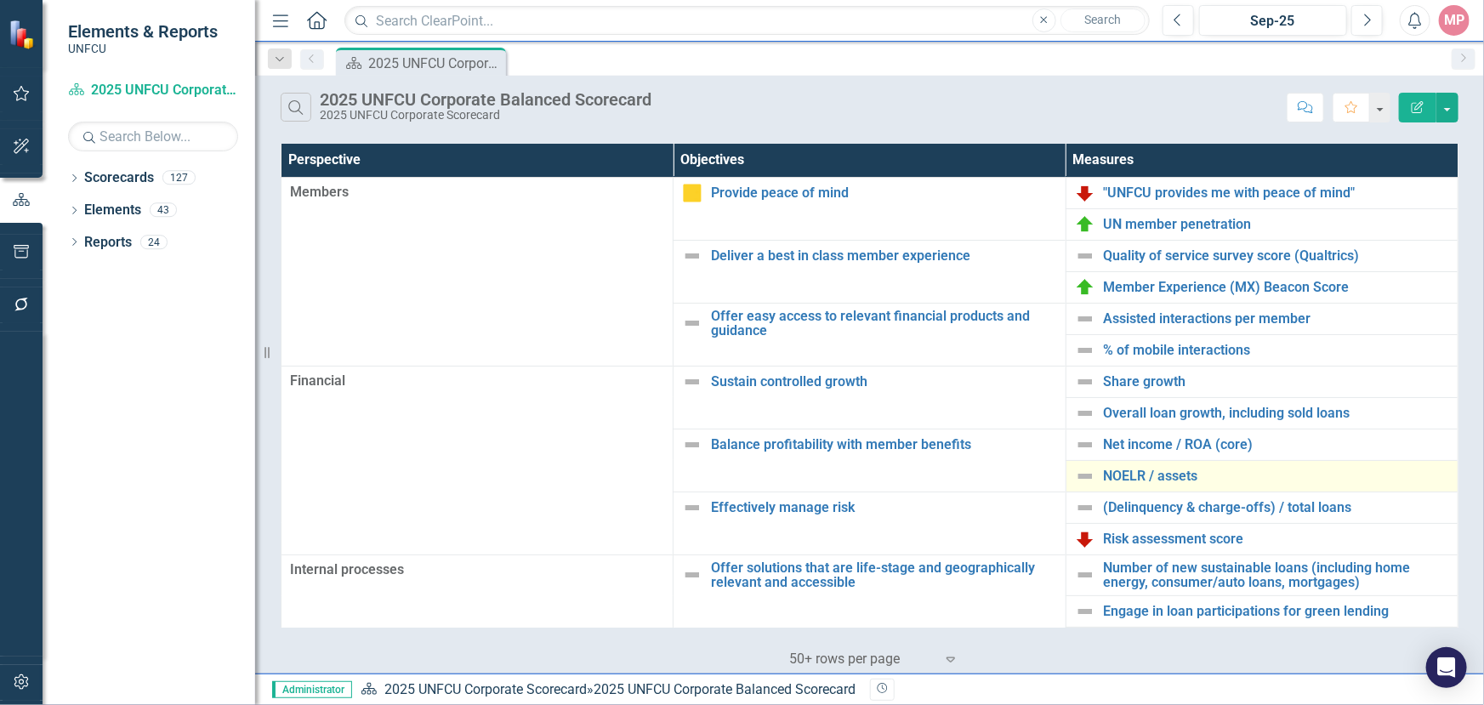
scroll to position [154, 0]
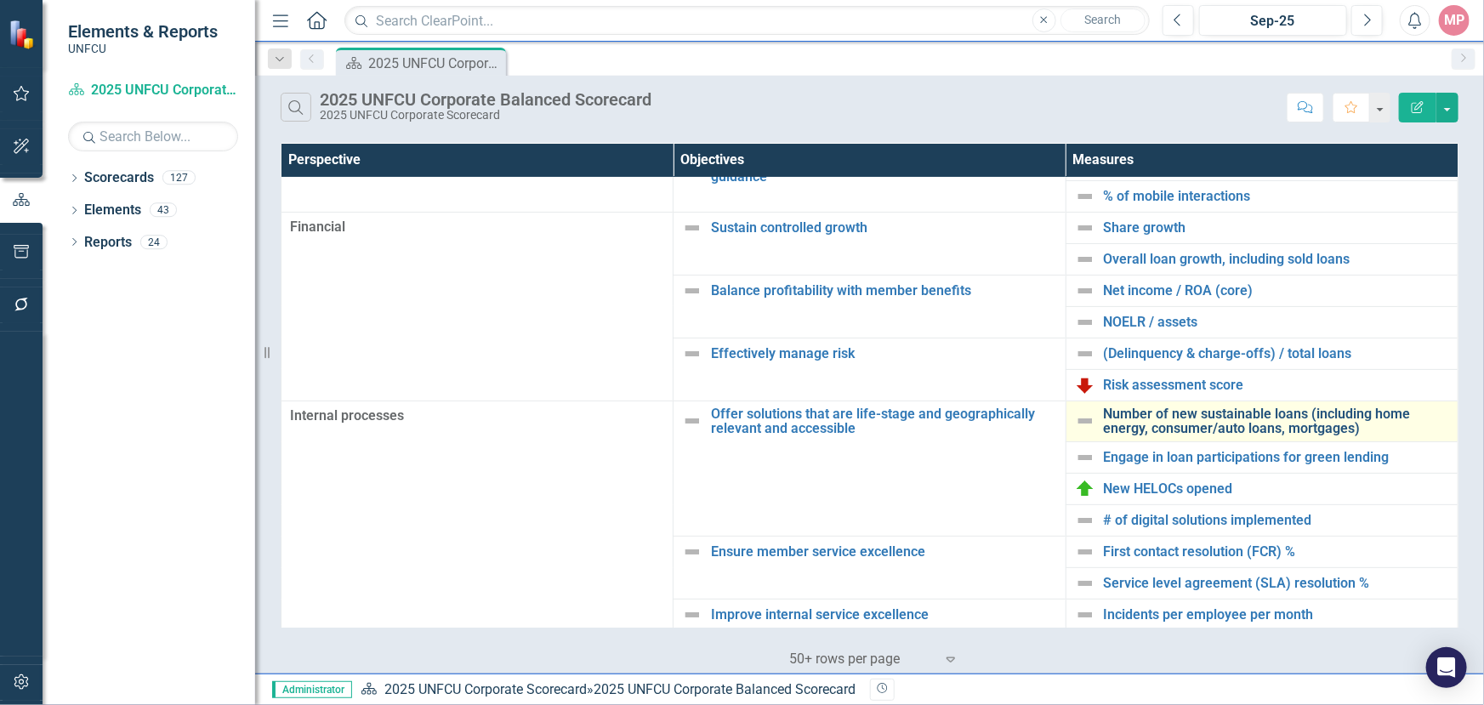
click at [1228, 420] on link "Number of new sustainable loans (including home energy, consumer/auto loans, mo…" at bounding box center [1276, 421] width 345 height 30
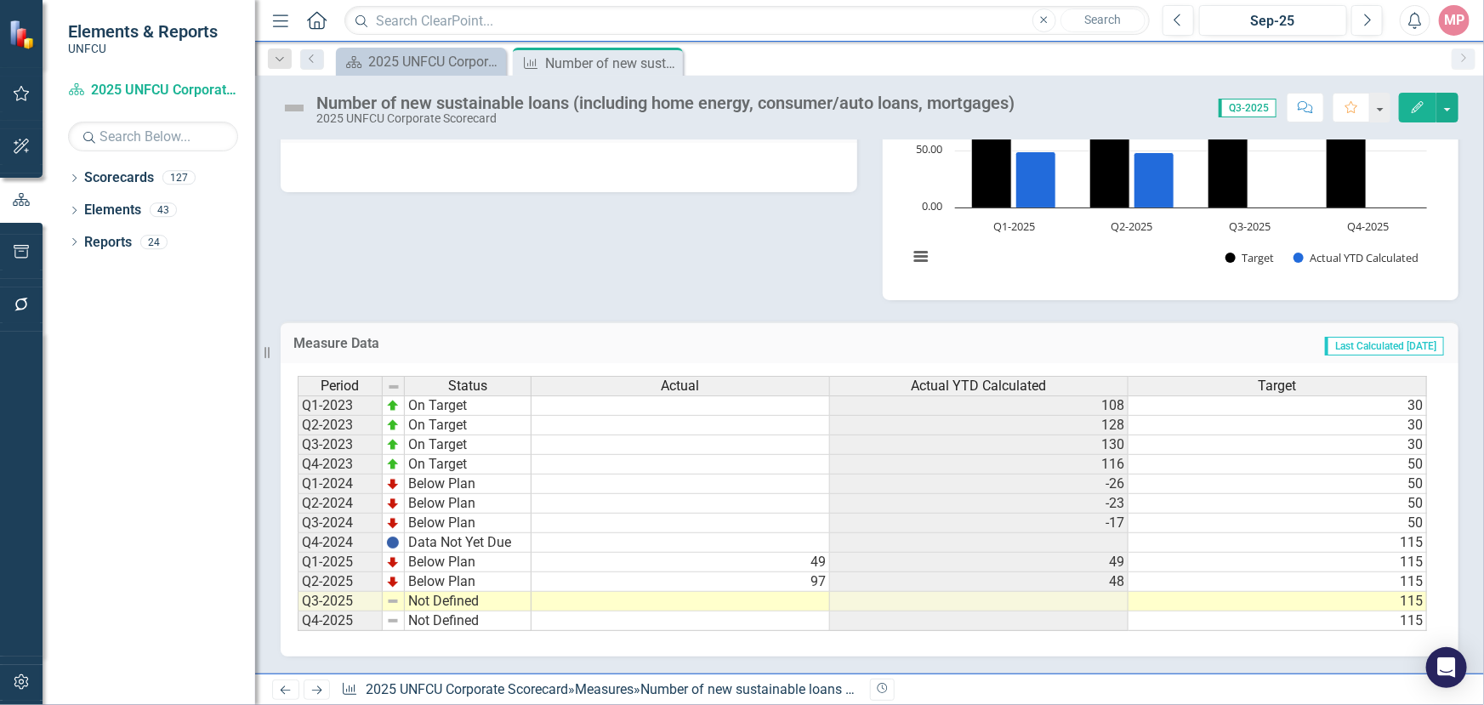
scroll to position [0, 10]
click at [664, 56] on icon "Close" at bounding box center [666, 63] width 17 height 14
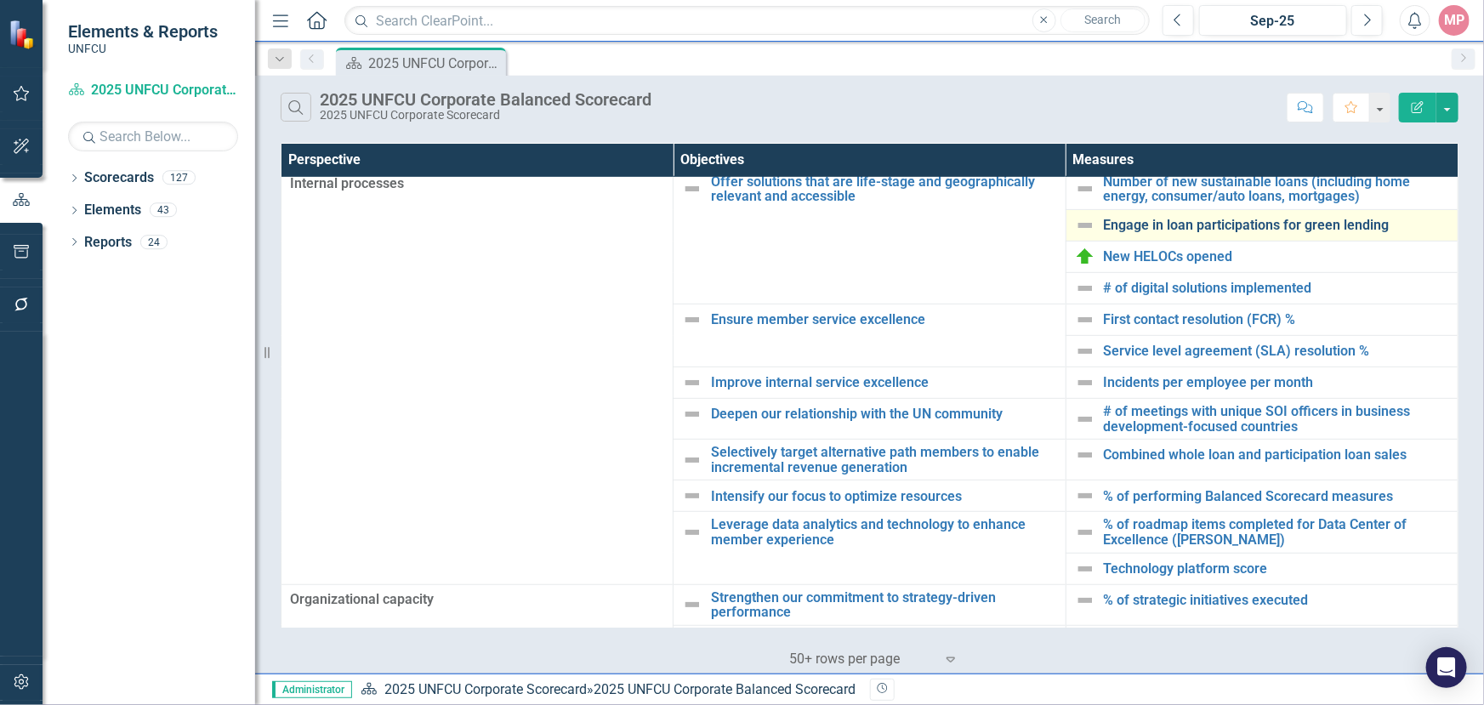
scroll to position [445, 0]
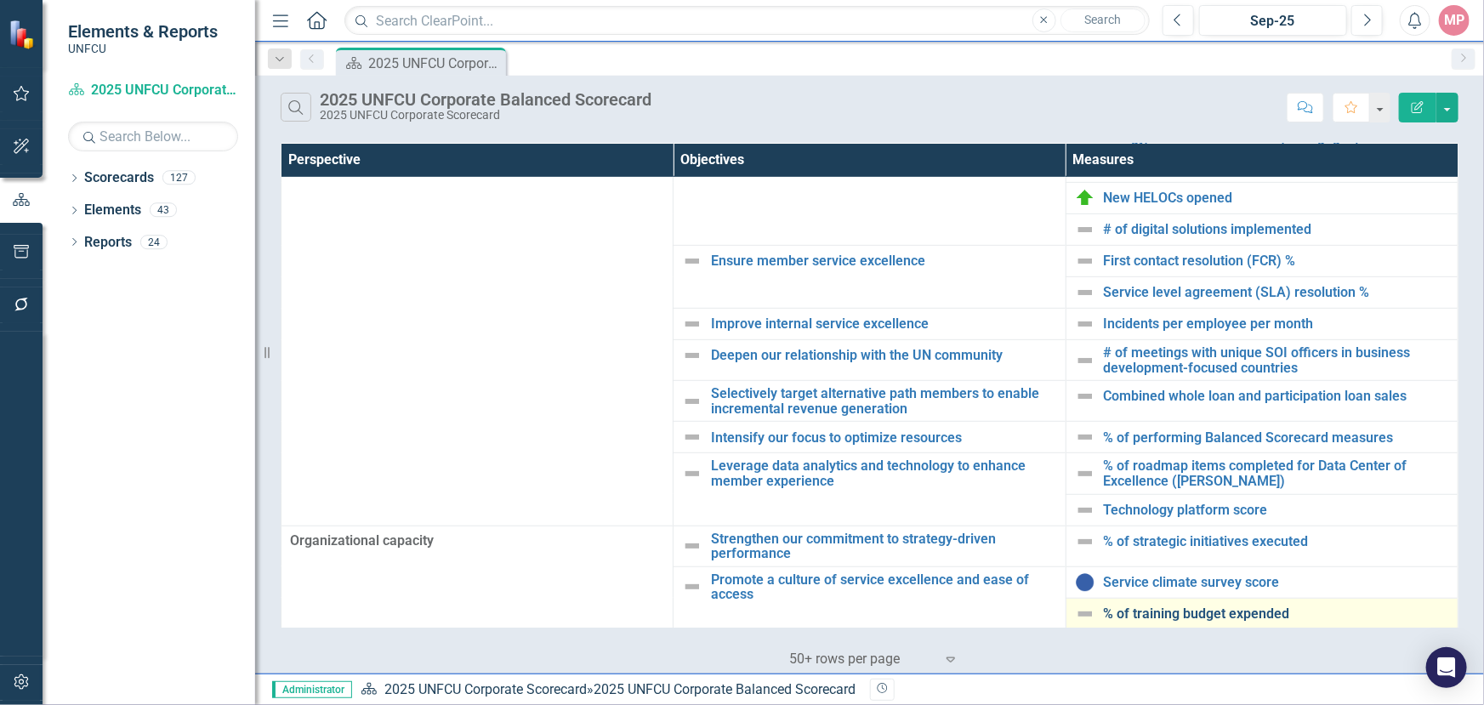
click at [1194, 611] on link "% of training budget expended" at bounding box center [1276, 613] width 345 height 15
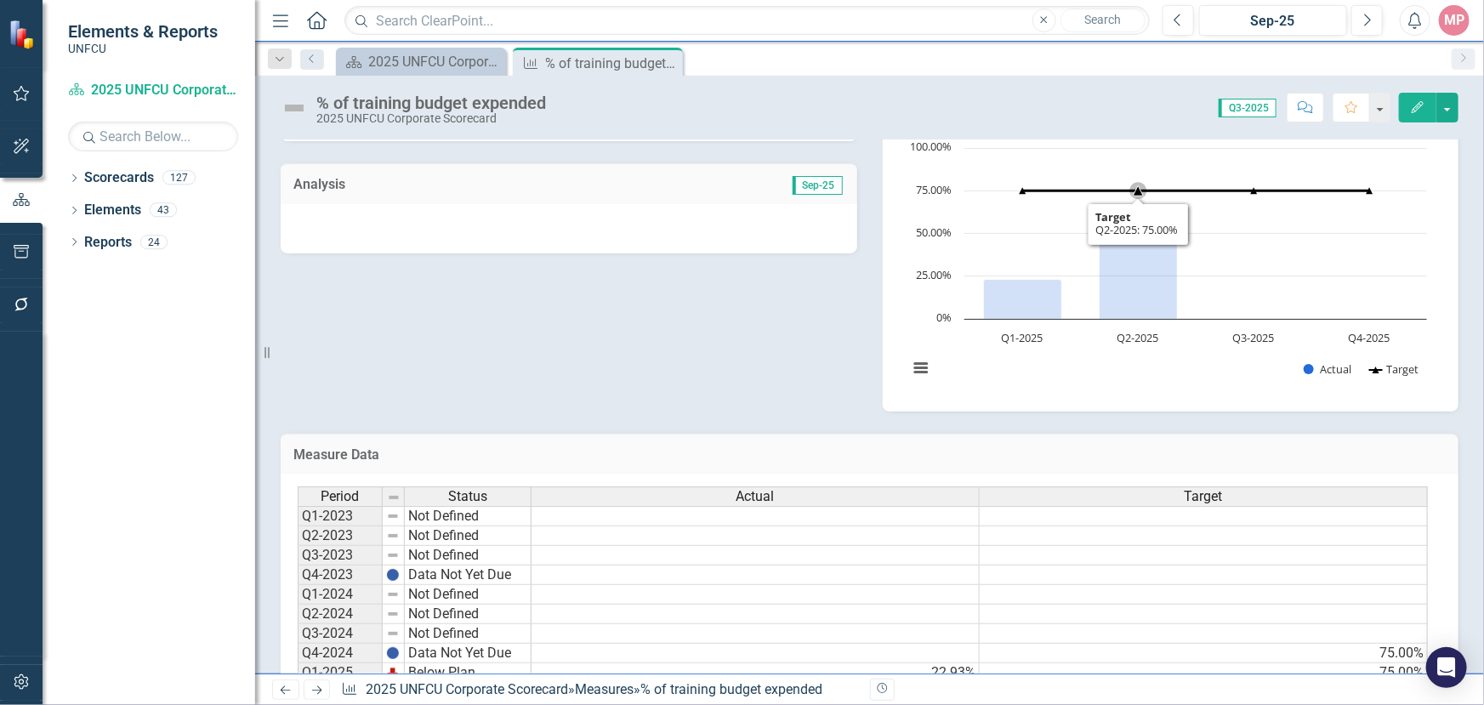
scroll to position [430, 0]
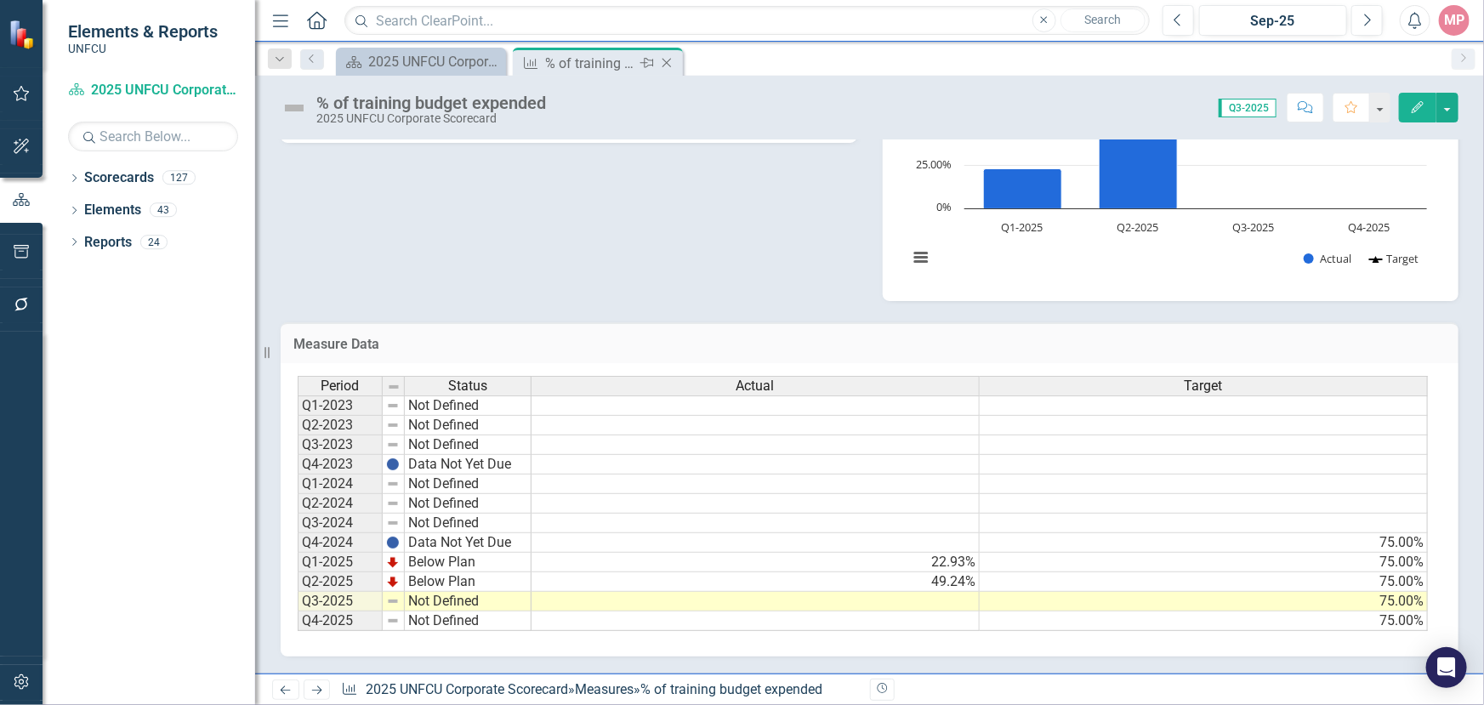
click at [666, 64] on icon "Close" at bounding box center [666, 63] width 17 height 14
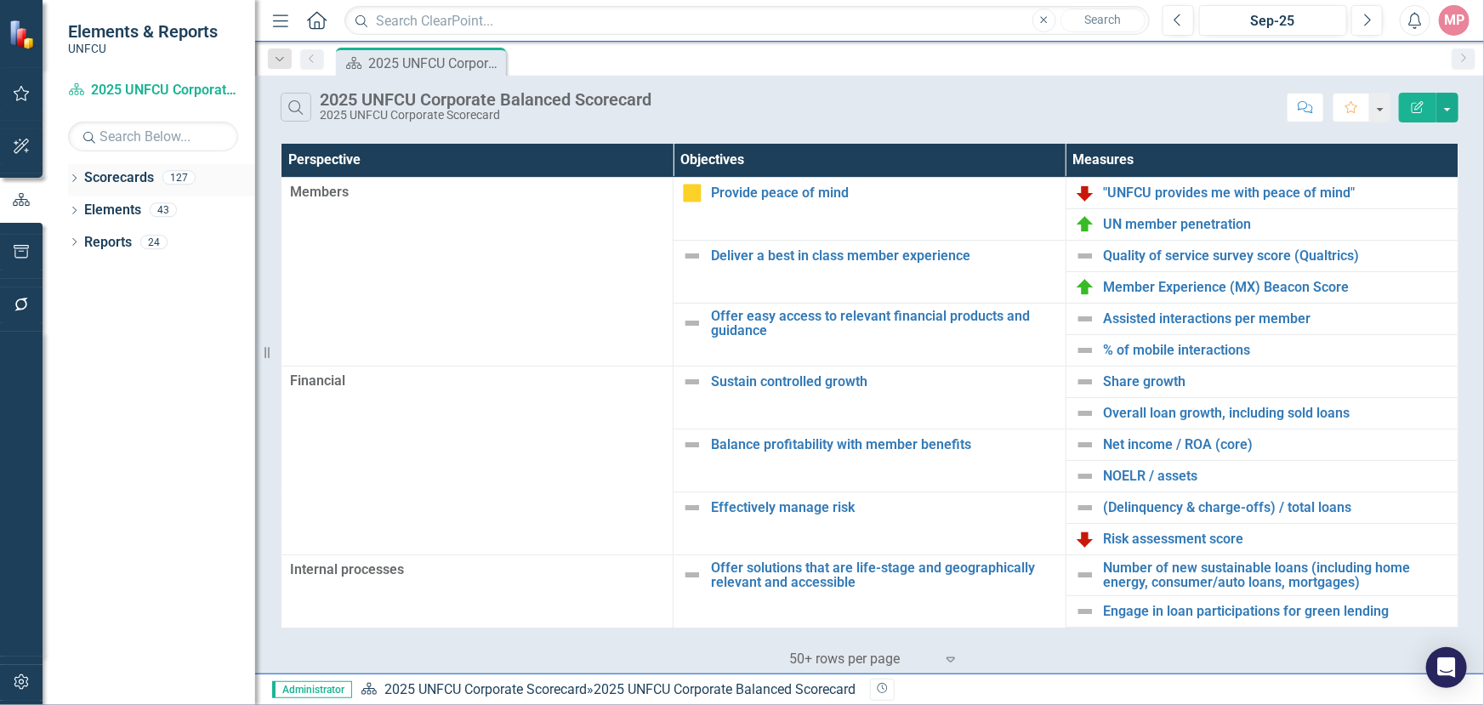
click at [70, 179] on icon "Dropdown" at bounding box center [74, 179] width 12 height 9
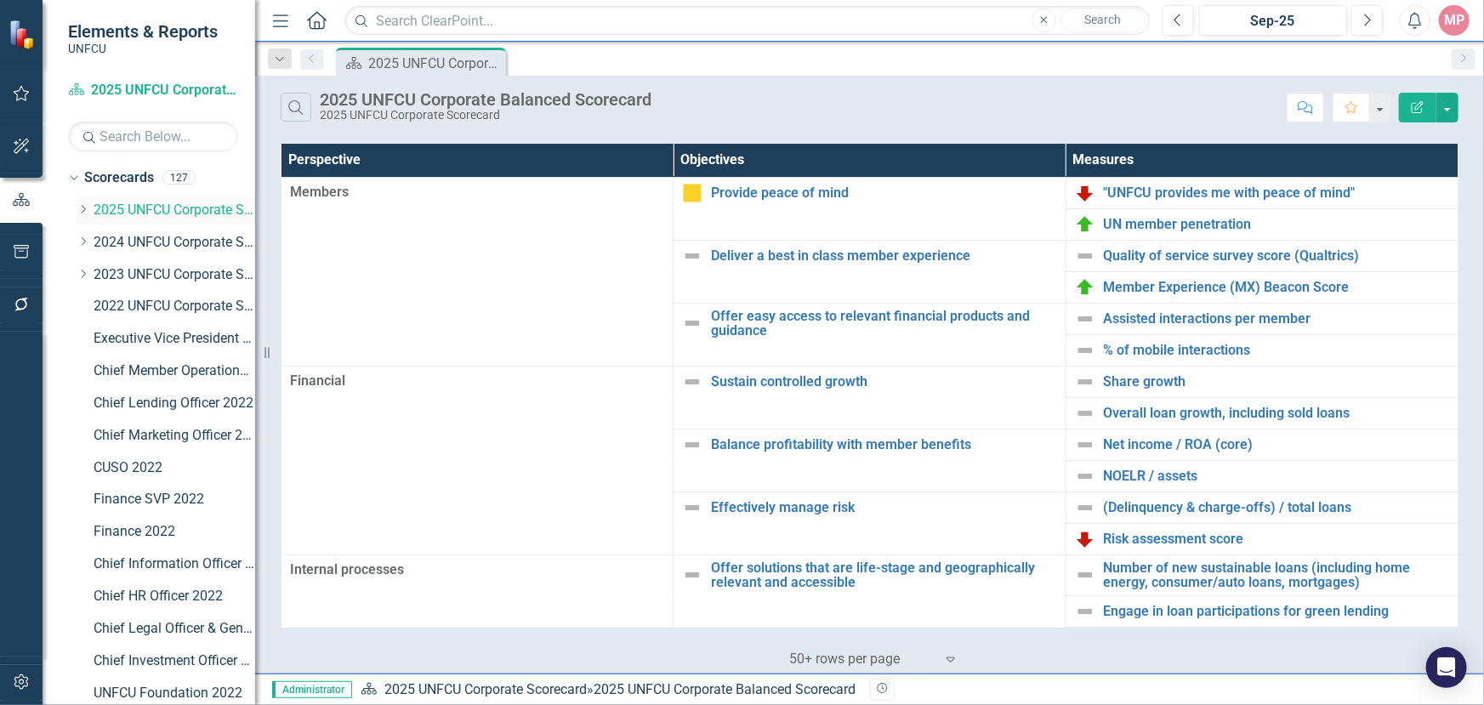
click at [78, 209] on icon "Dropdown" at bounding box center [83, 209] width 13 height 10
click at [182, 372] on link "Chief Human Resources Officer 2025" at bounding box center [183, 371] width 145 height 20
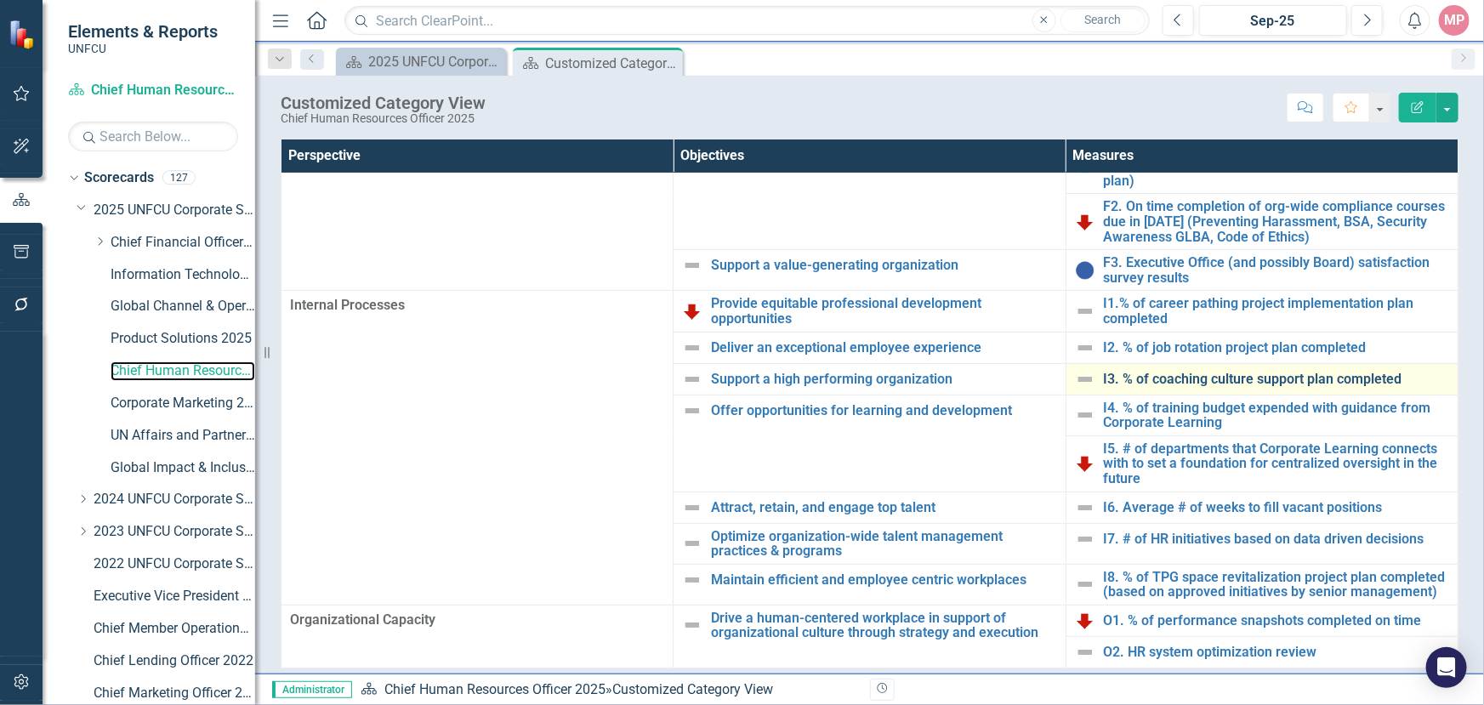
scroll to position [52, 0]
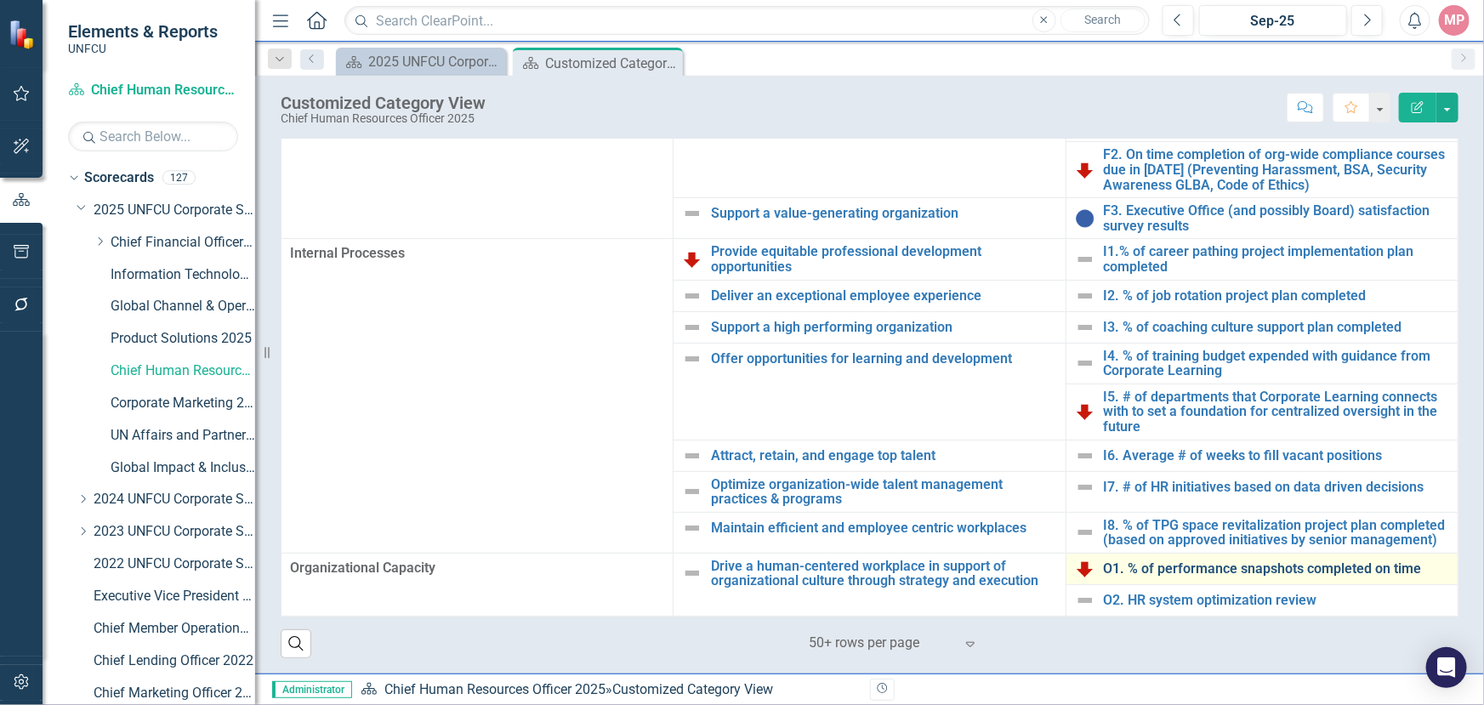
click at [1243, 574] on link "O1. % of performance snapshots completed on time" at bounding box center [1276, 568] width 345 height 15
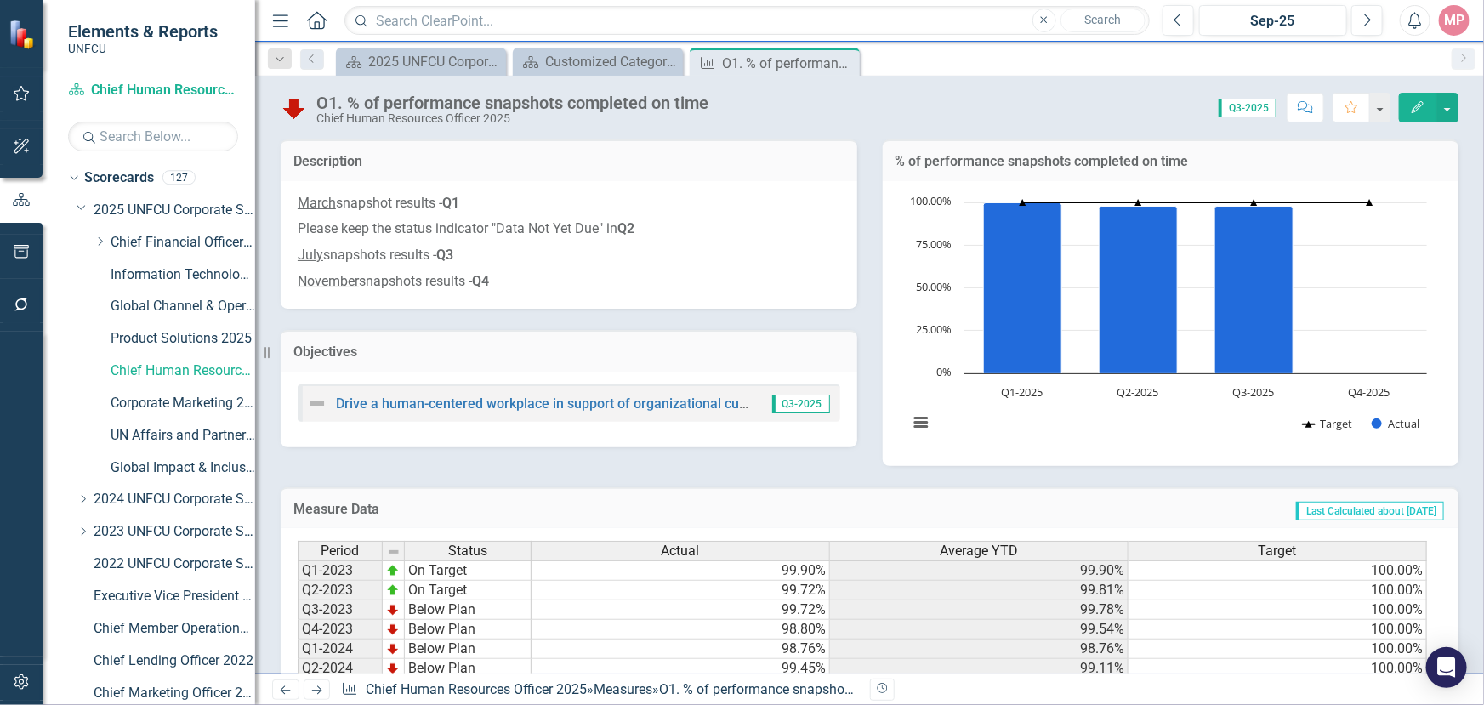
scroll to position [176, 0]
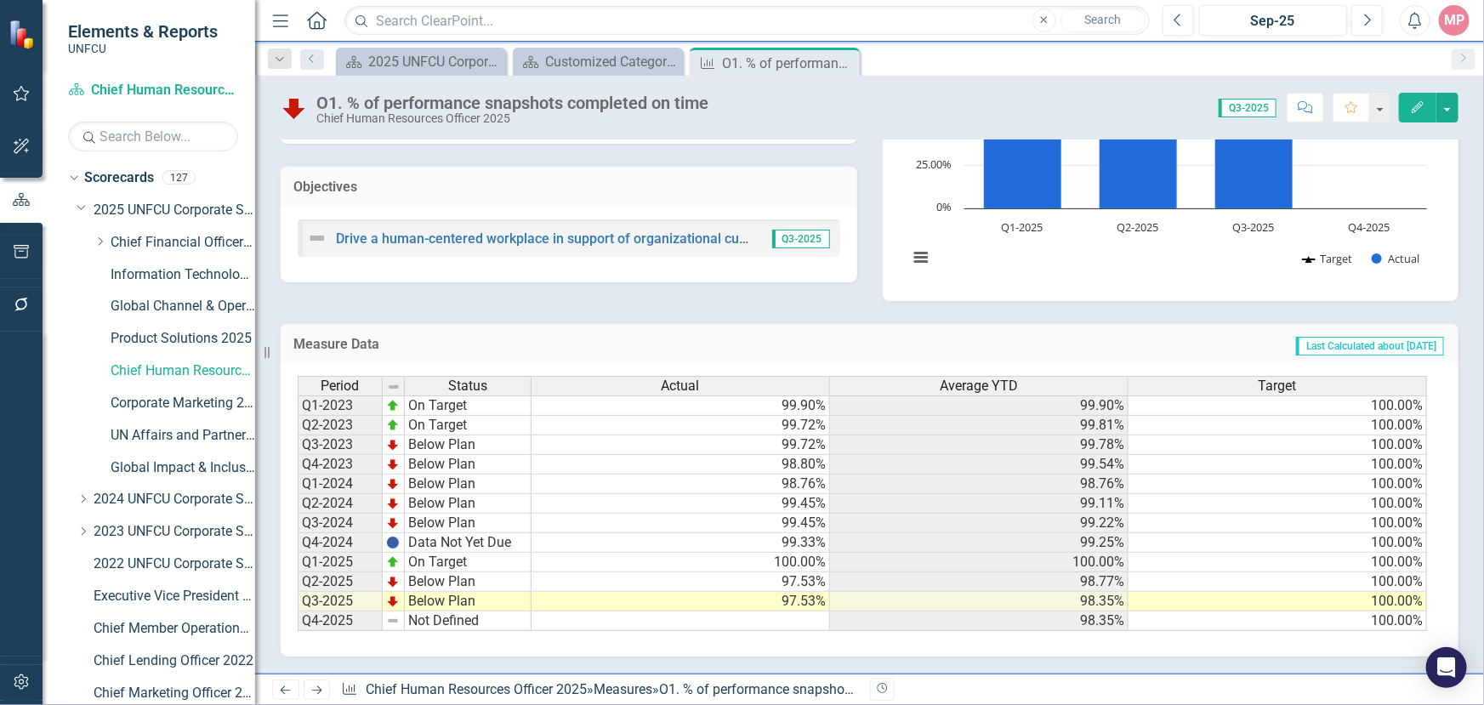
drag, startPoint x: 841, startPoint y: 60, endPoint x: 812, endPoint y: 60, distance: 28.9
click at [0, 0] on icon "Close" at bounding box center [0, 0] width 0 height 0
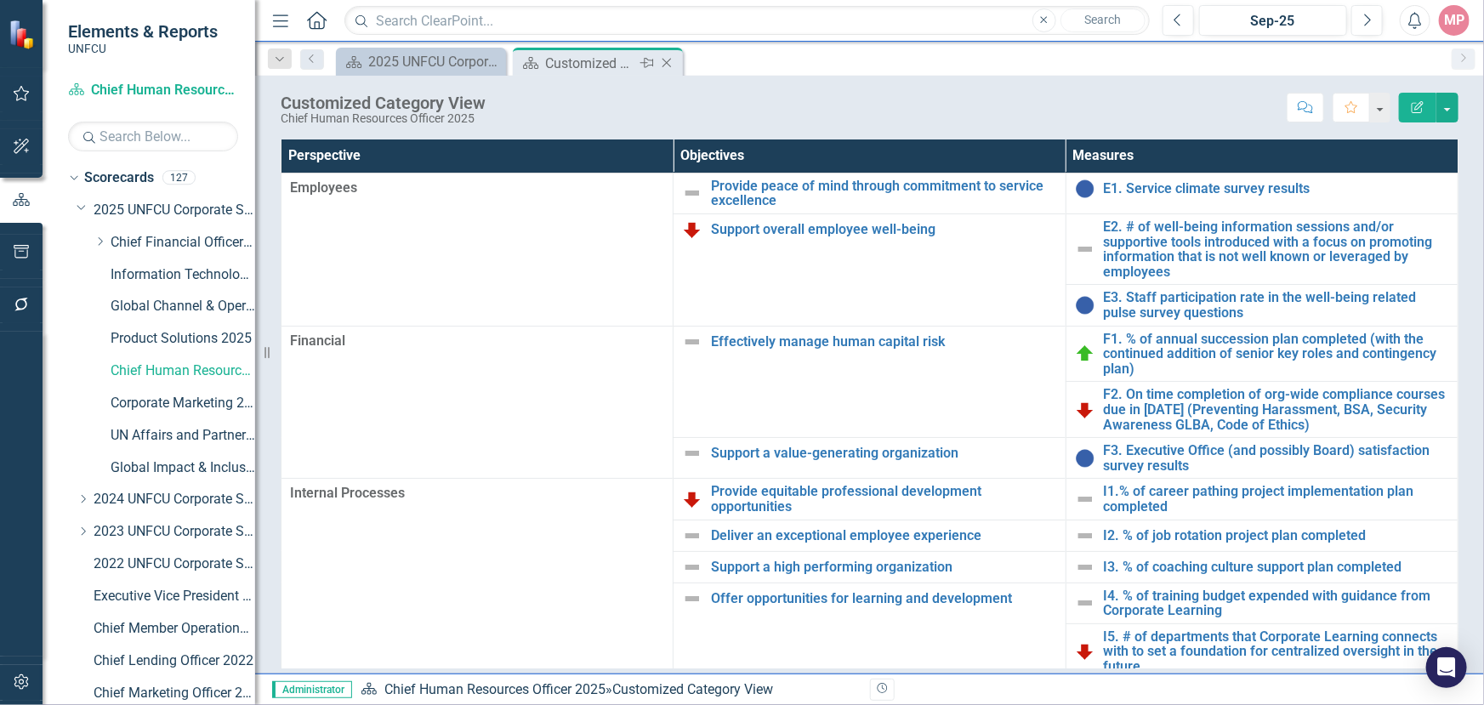
click at [672, 62] on icon "Close" at bounding box center [666, 63] width 17 height 14
